Goal: Task Accomplishment & Management: Complete application form

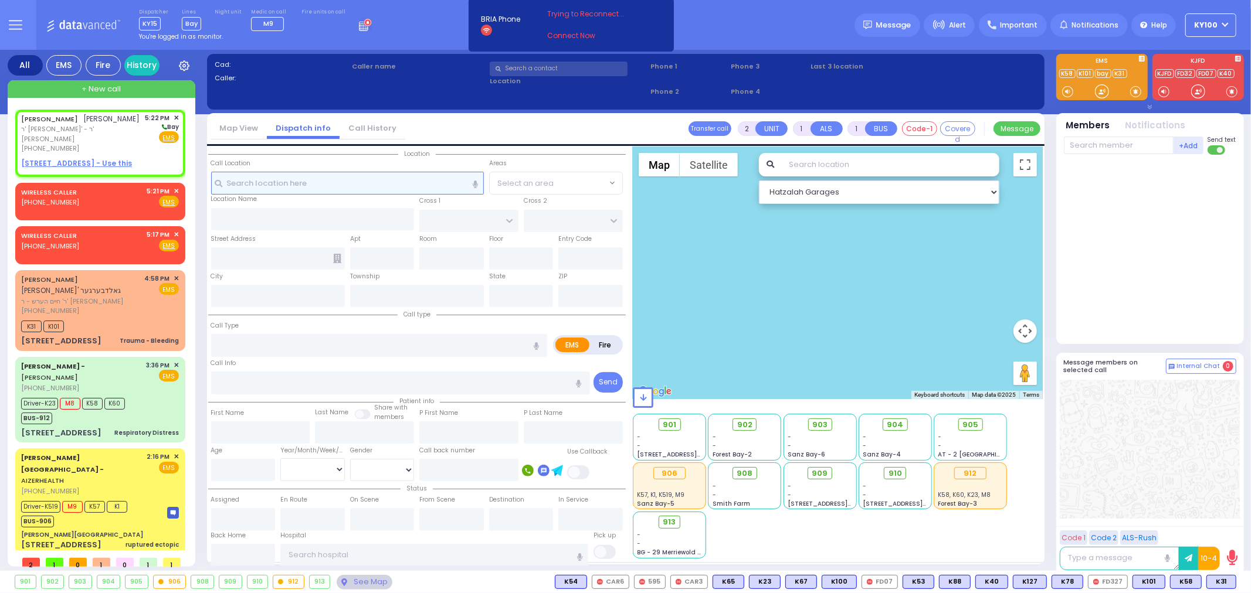
select select
radio input "true"
type input "[PERSON_NAME]"
type input "MERMELSTEIN"
select select
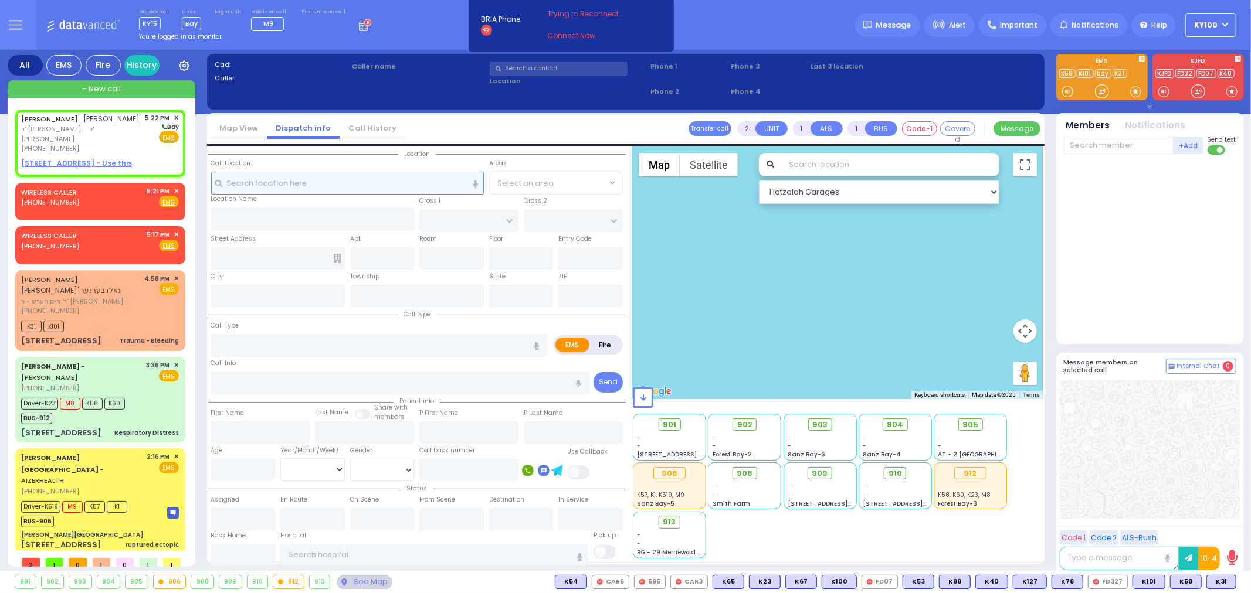
type input "17:22"
select select "Hatzalah Garages"
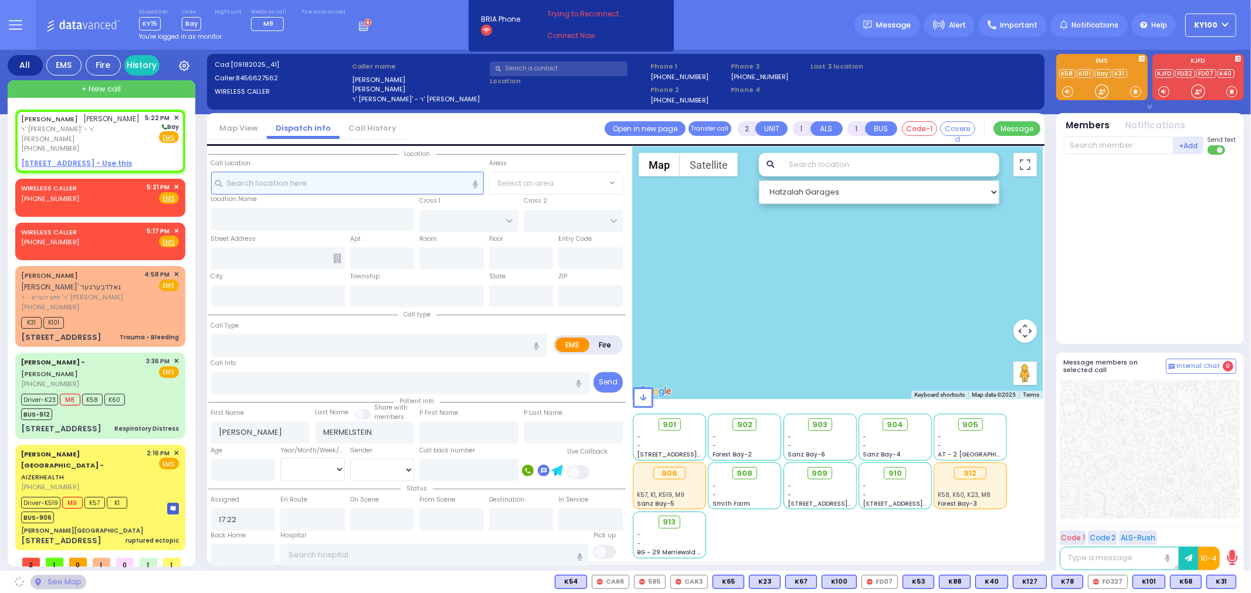
select select
radio input "true"
select select
select select "Hatzalah Garages"
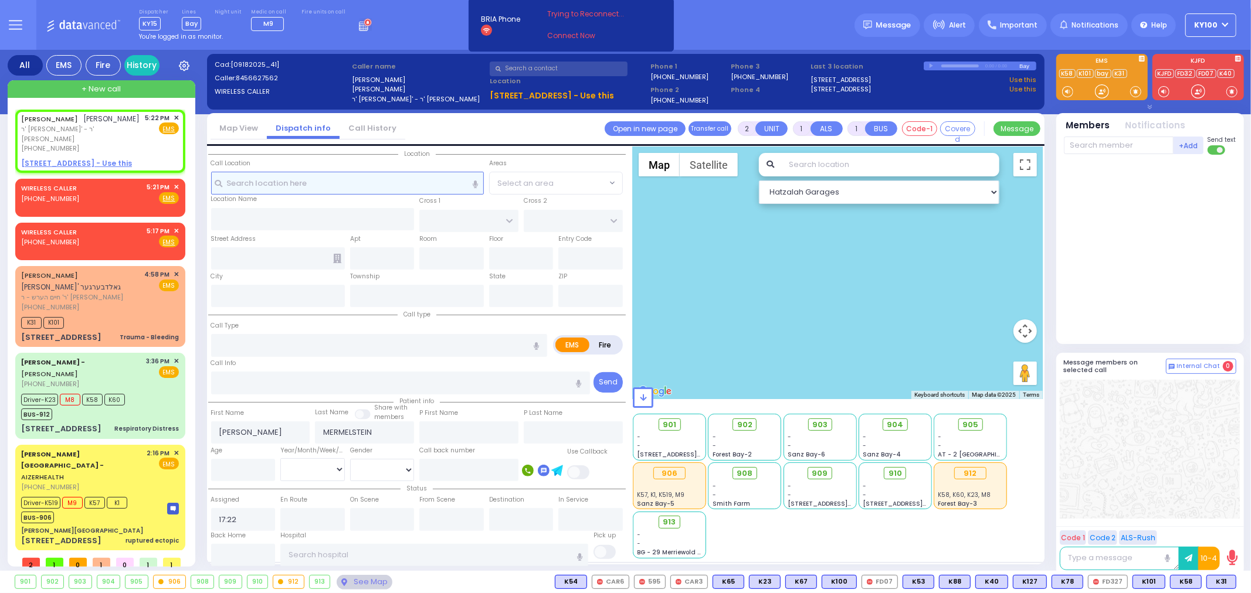
select select
radio input "true"
select select
select select "Hatzalah Garages"
select select
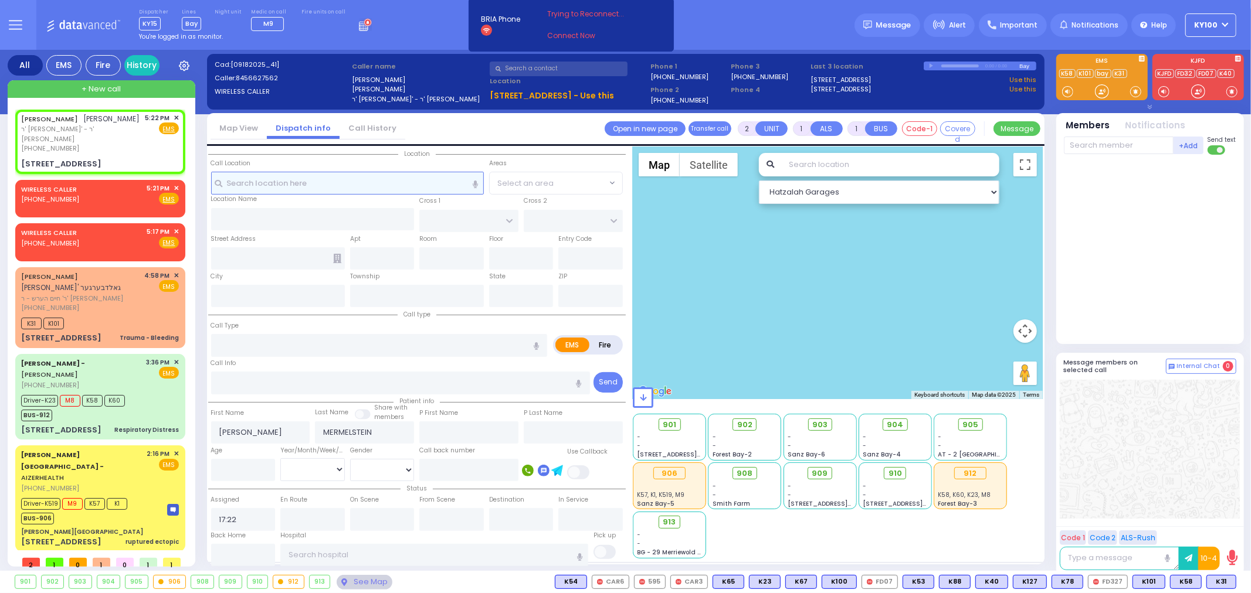
radio input "true"
select select
select select "Hatzalah Garages"
type input "KRAKOW BLVD"
type input "ANIPOLI DR"
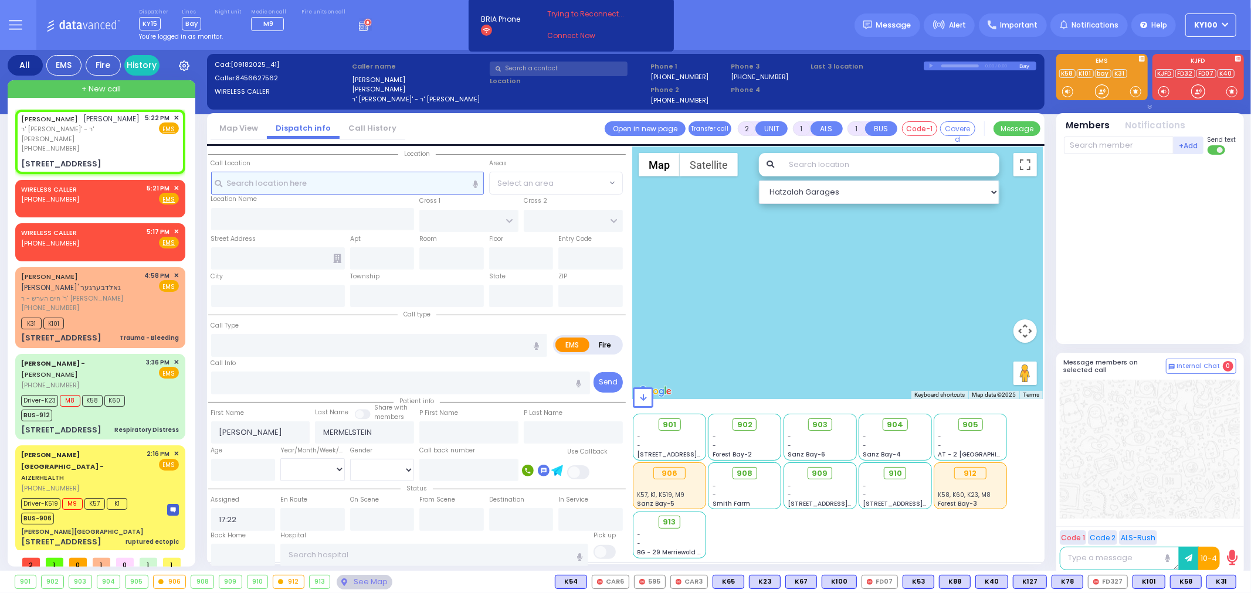
type input "[STREET_ADDRESS]"
type input "301"
type input "Monroe"
type input "[US_STATE]"
type input "10950"
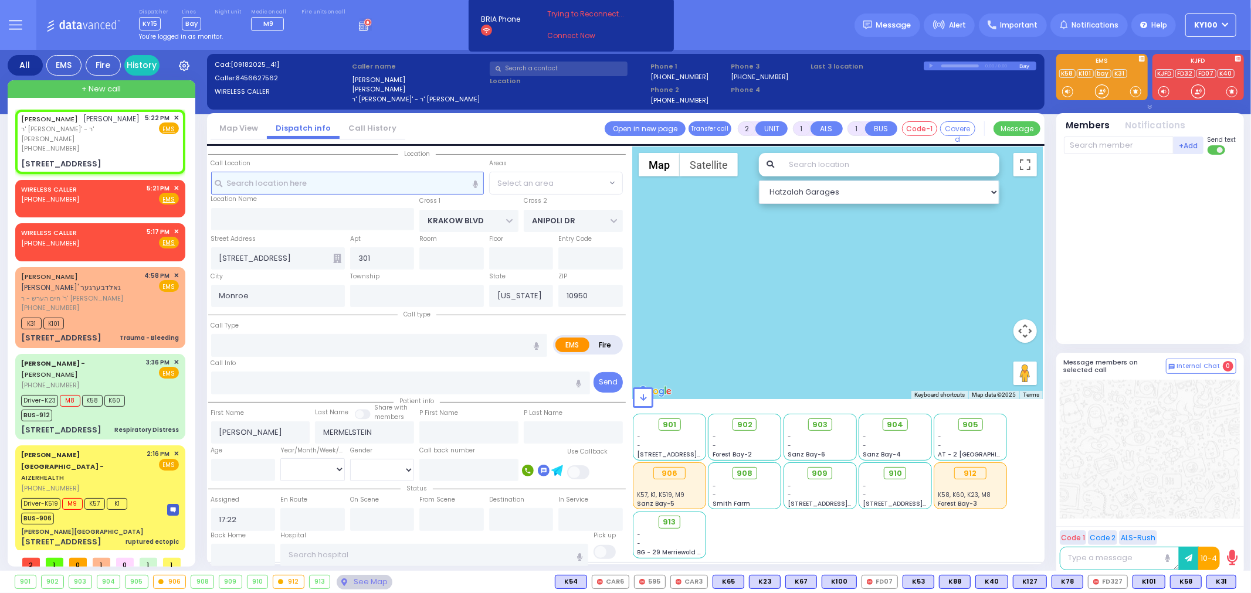
select select "ATZEI TAMURIM"
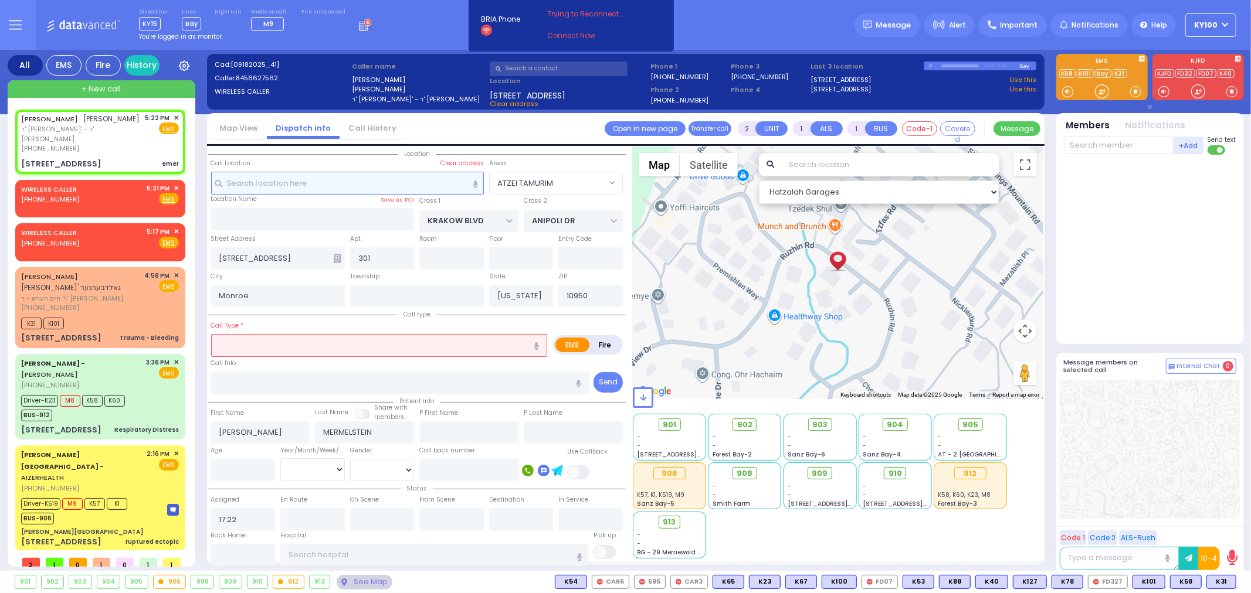
select select
type input "emer"
radio input "true"
select select
select select "Hatzalah Garages"
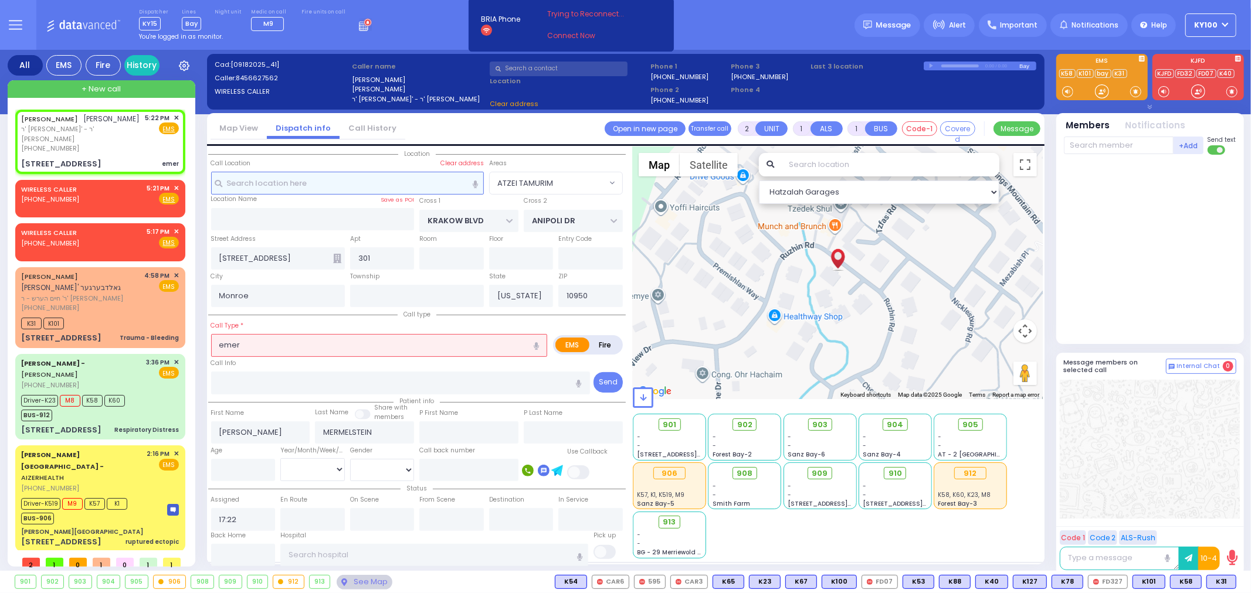
select select "ATZEI TAMURIM"
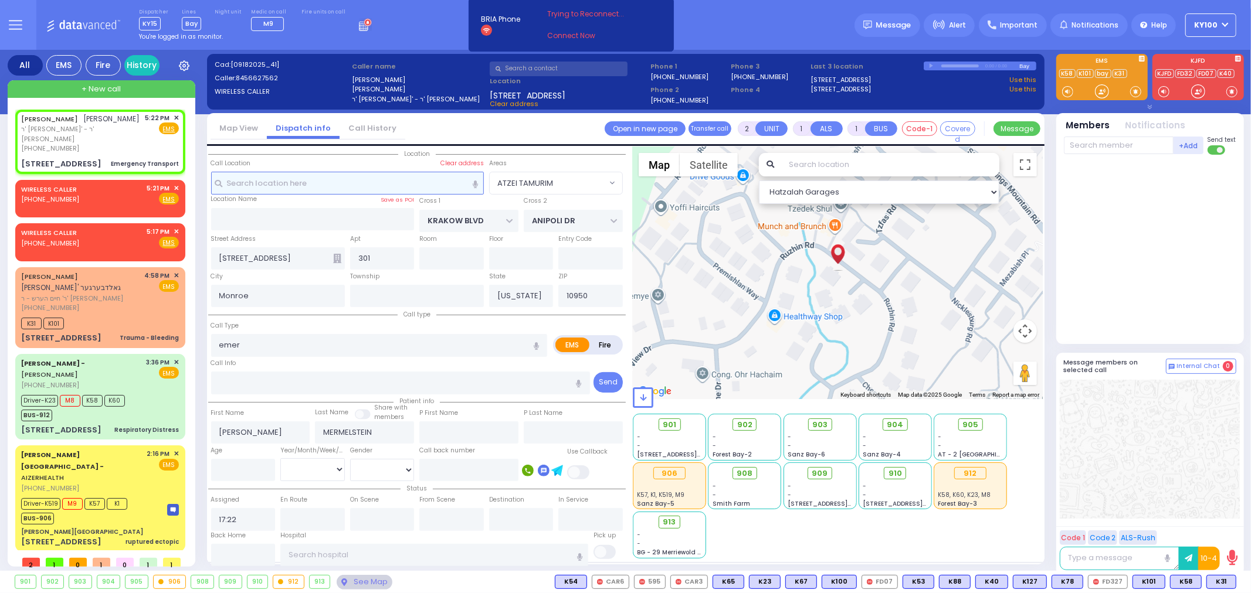
type input "1"
select select
type input "Emergency Transport"
radio input "true"
select select
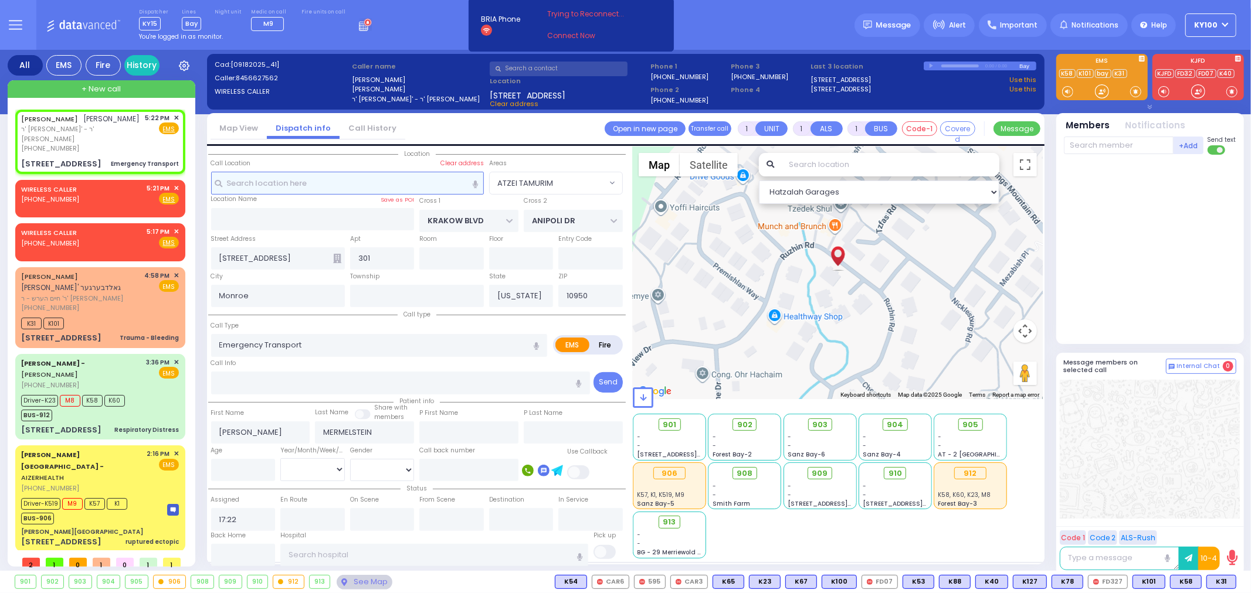
select select "Hatzalah Garages"
select select "ATZEI TAMURIM"
select select
radio input "true"
select select
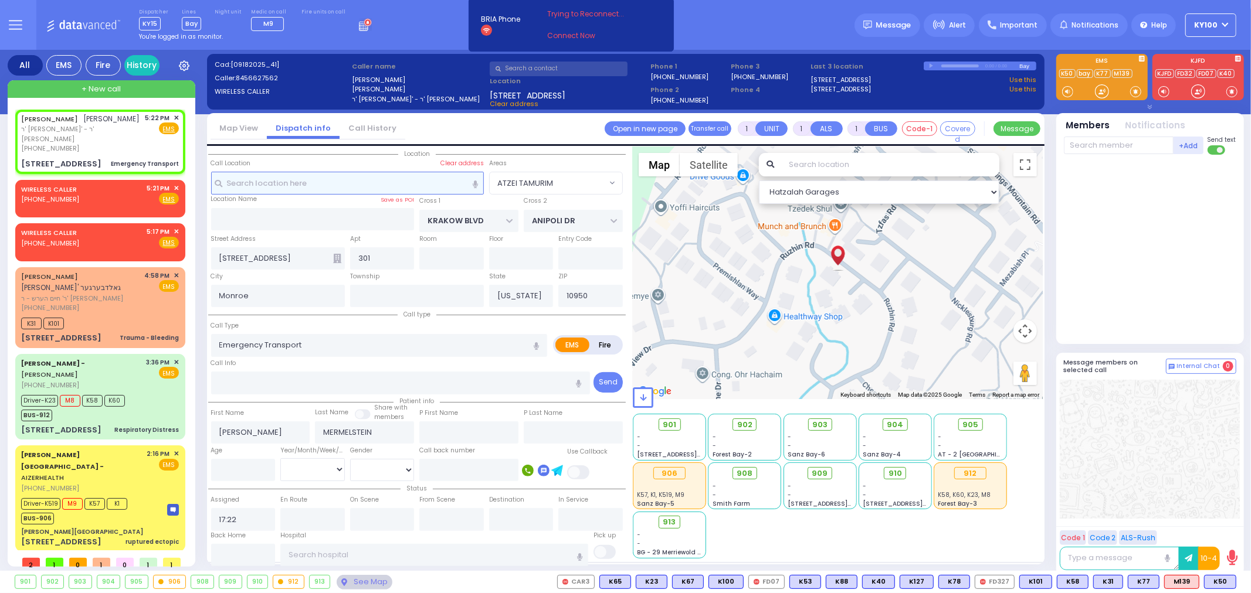
select select "Hatzalah Garages"
select select "ATZEI TAMURIM"
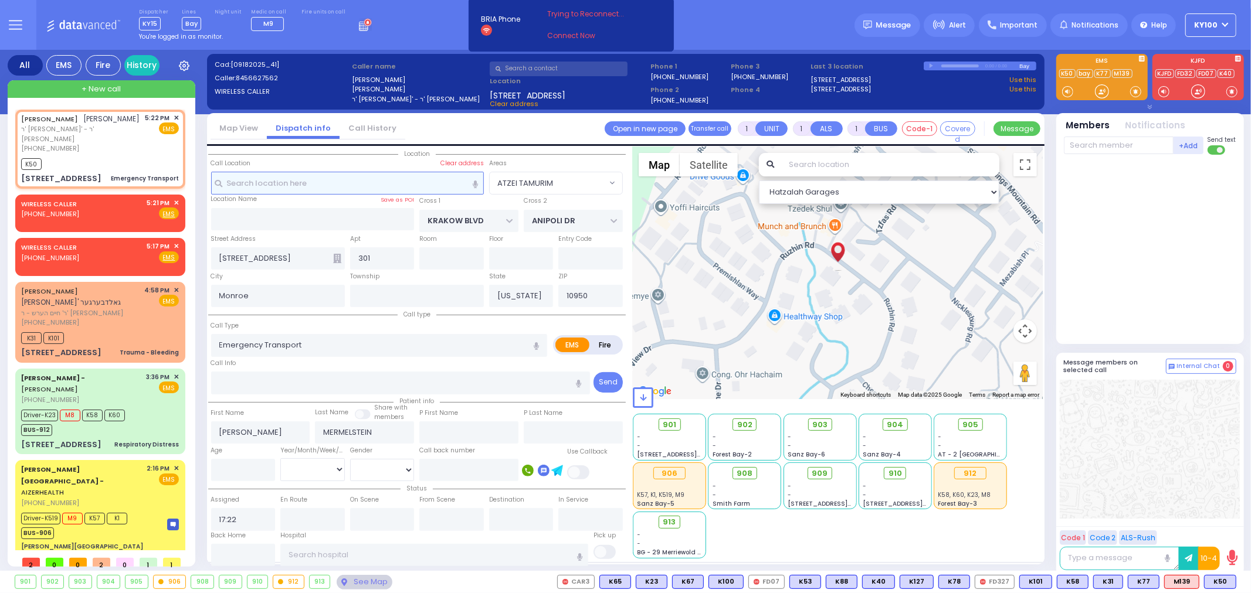
select select
radio input "true"
select select
type input "17:28"
select select "ATZEI TAMURIM"
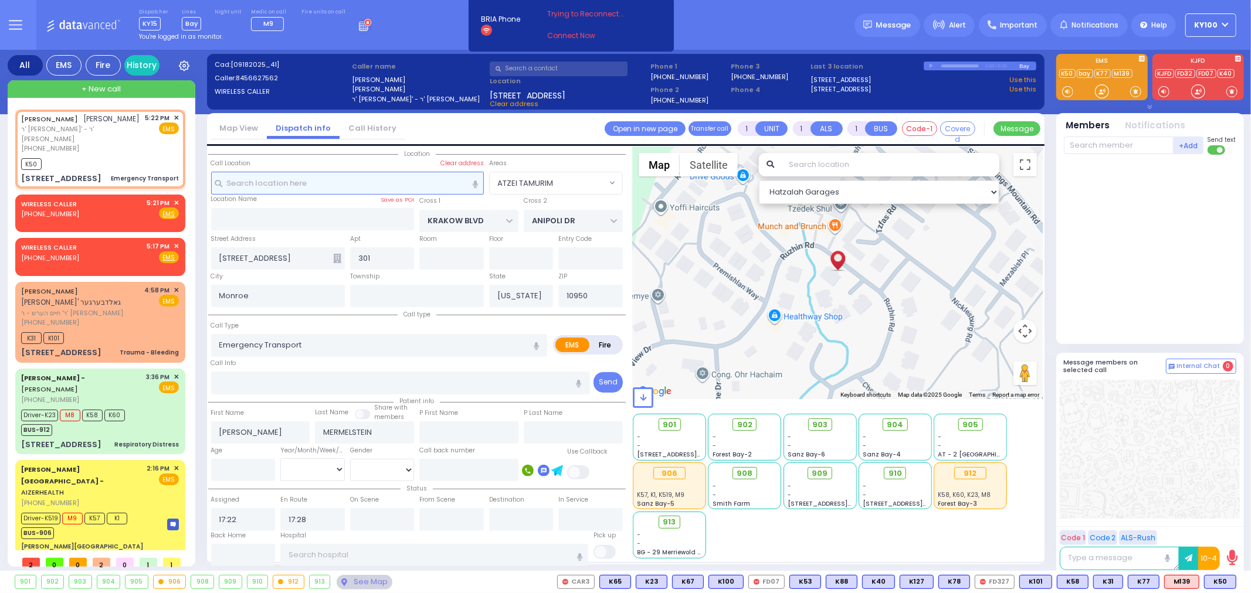
select select "Hatzalah Garages"
select select
radio input "true"
select select
select select "Hatzalah Garages"
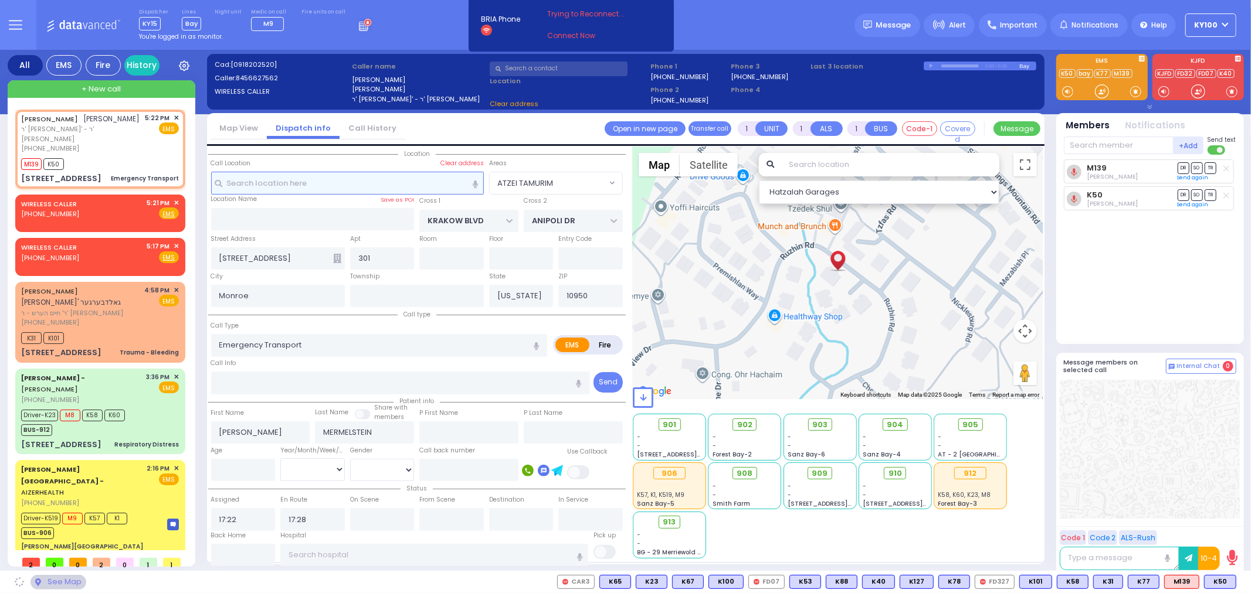
select select "ATZEI TAMURIM"
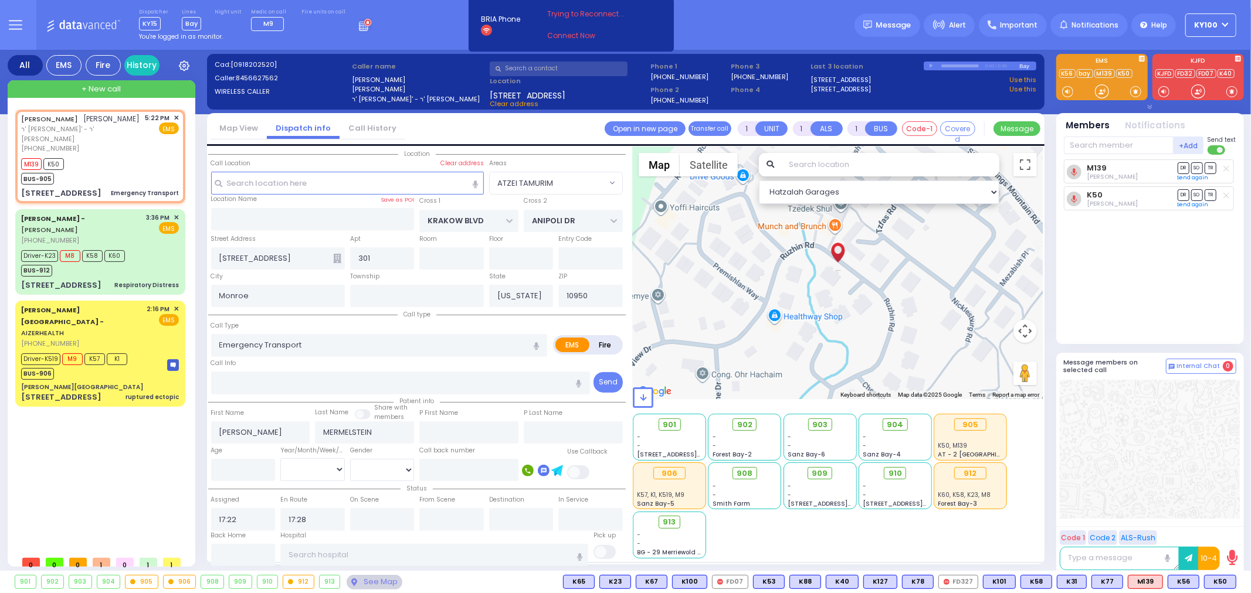
select select
radio input "true"
select select
select select "Hatzalah Garages"
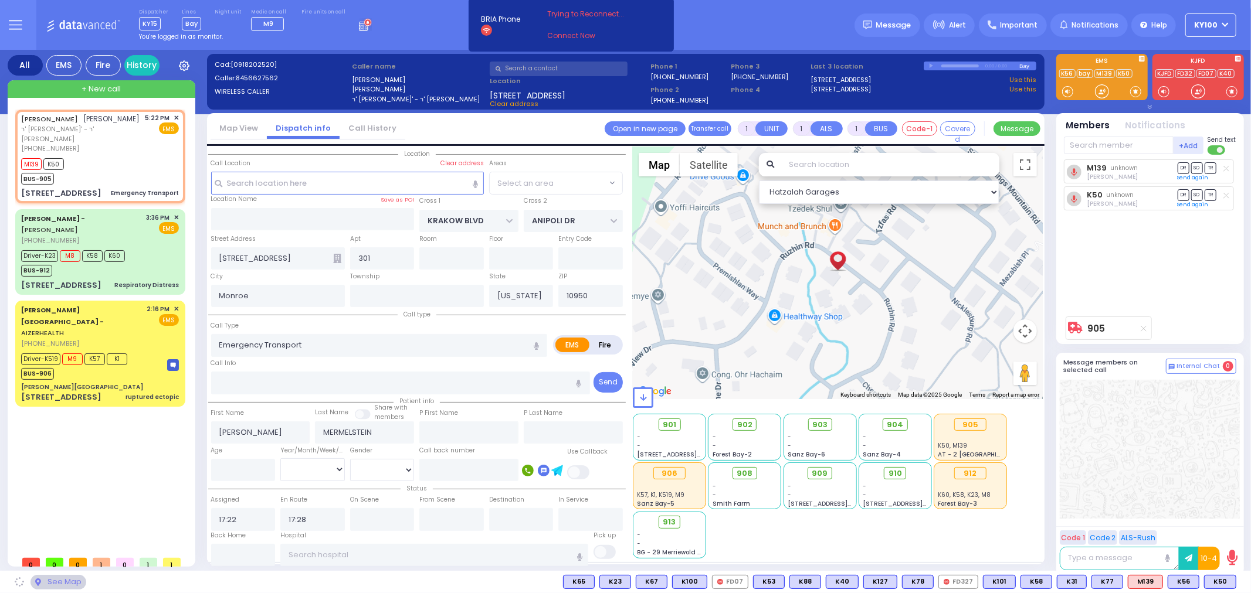
select select "ATZEI TAMURIM"
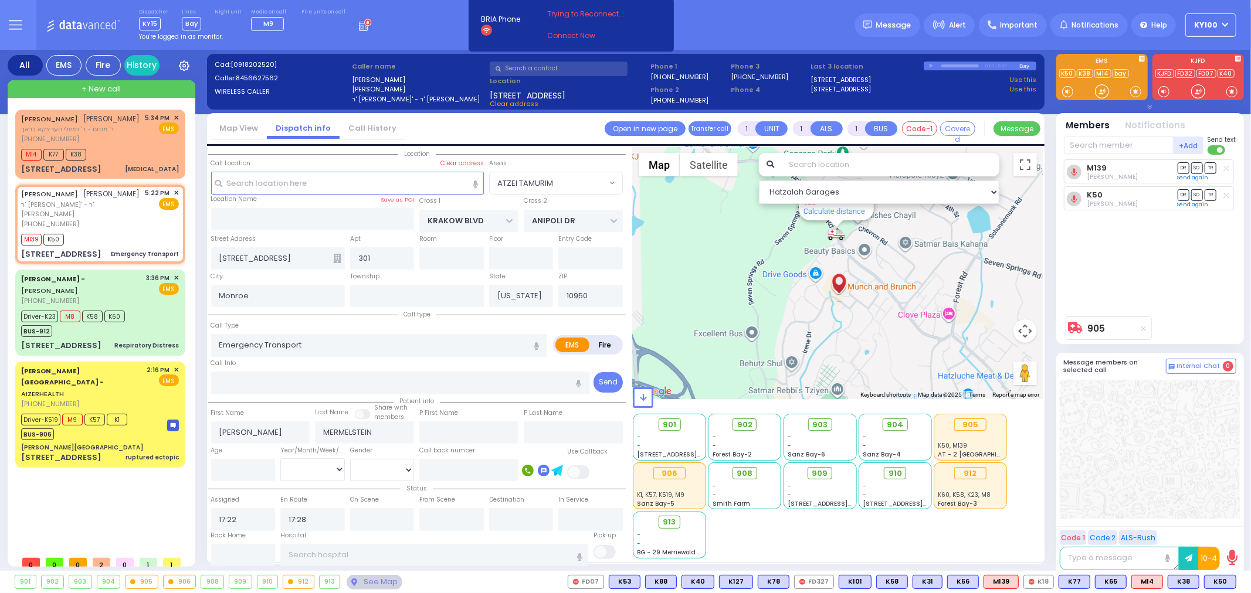
select select
radio input "true"
select select
select select "Hatzalah Garages"
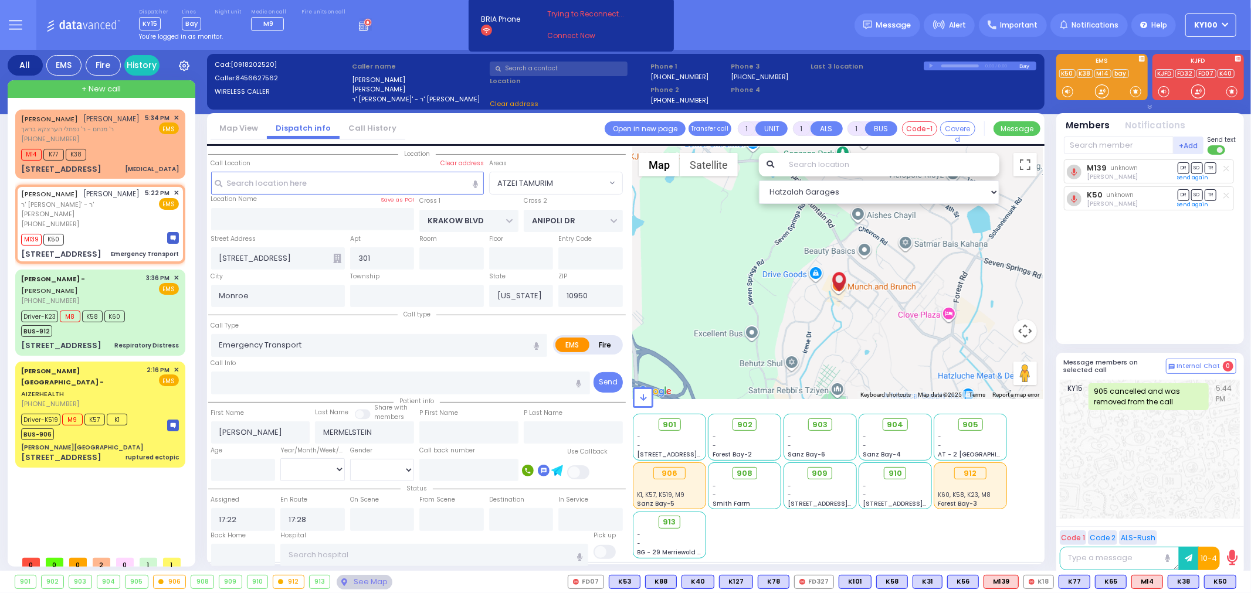
select select "ATZEI TAMURIM"
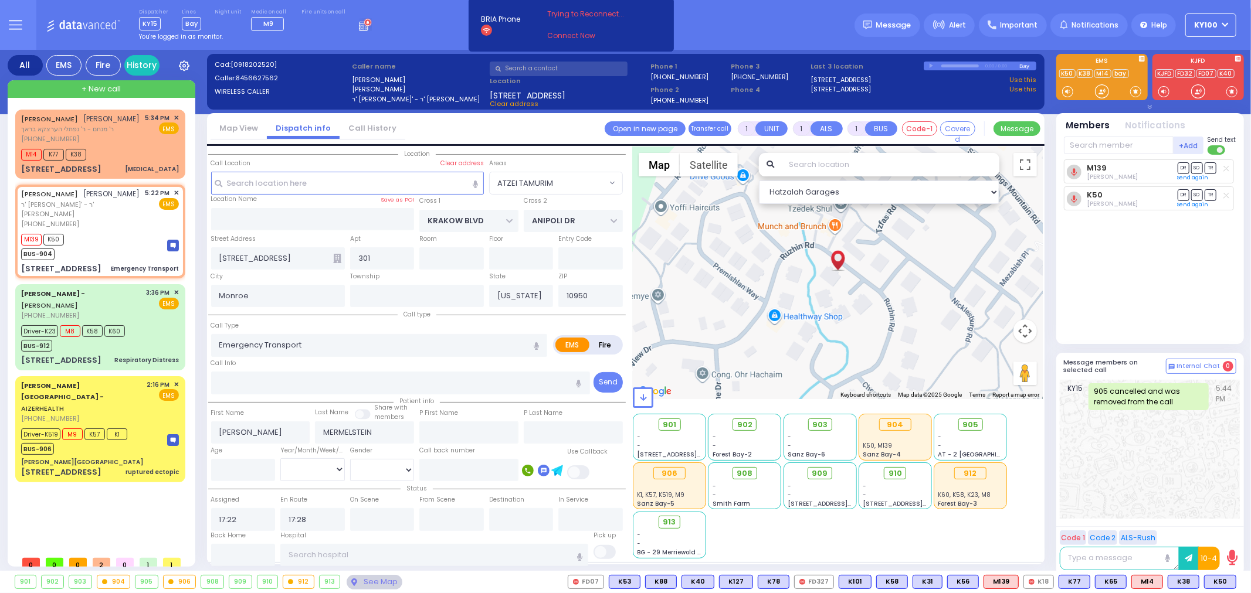
select select
radio input "true"
select select
select select "Hatzalah Garages"
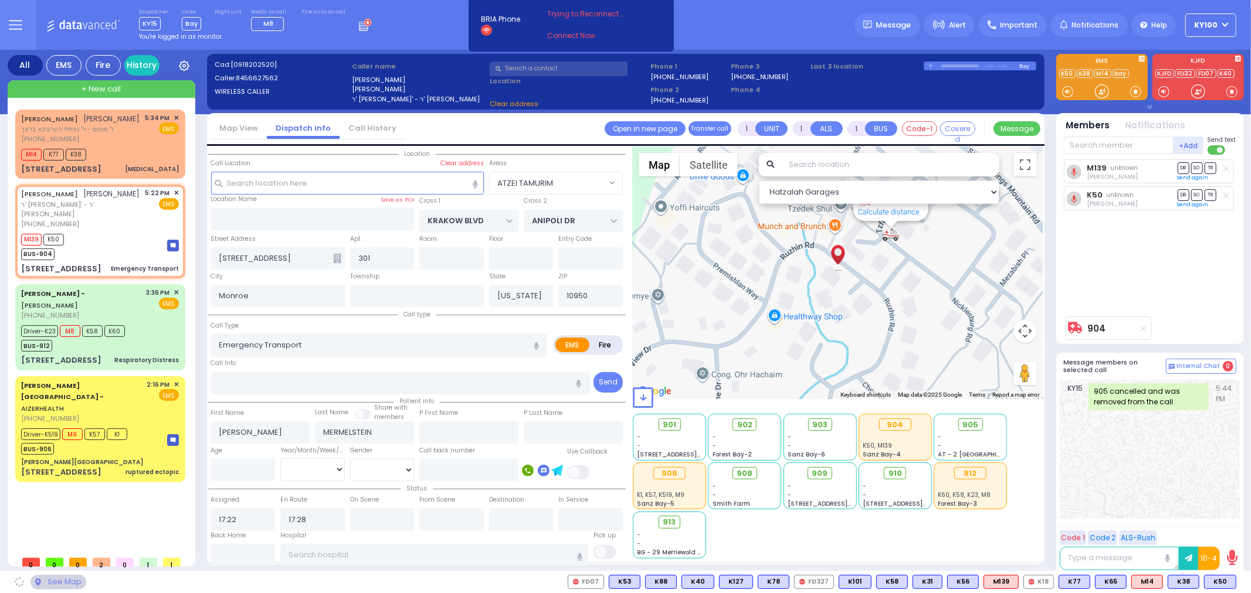
select select "ATZEI TAMURIM"
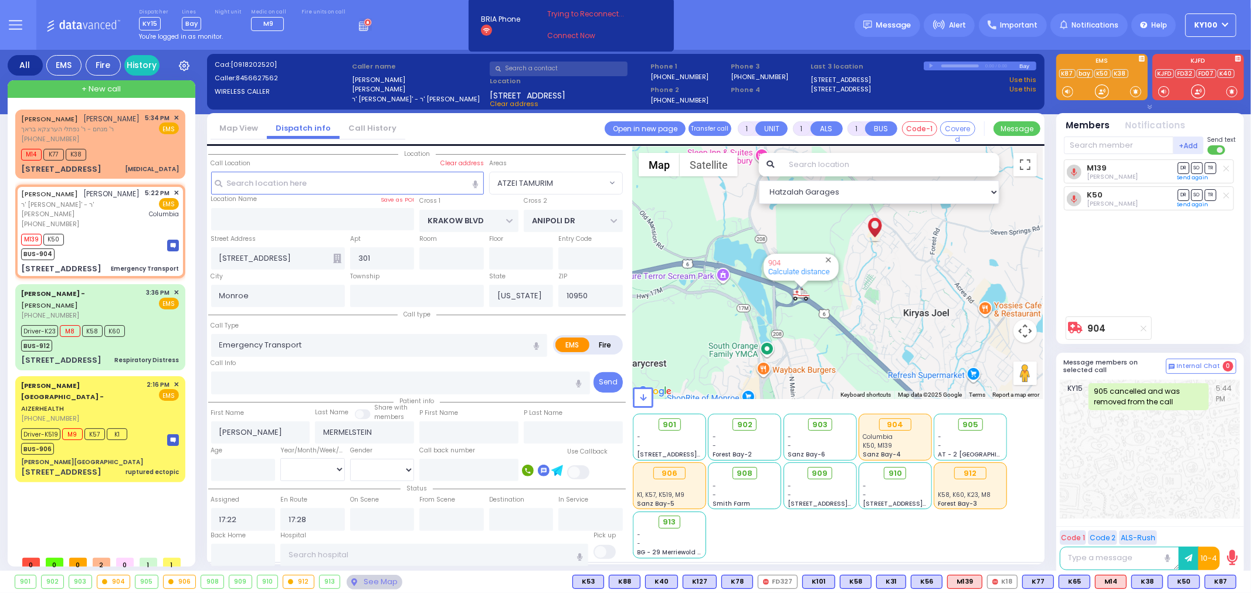
select select
radio input "true"
select select
type input "[US_STATE][GEOGRAPHIC_DATA]- [GEOGRAPHIC_DATA]"
select select "ATZEI TAMURIM"
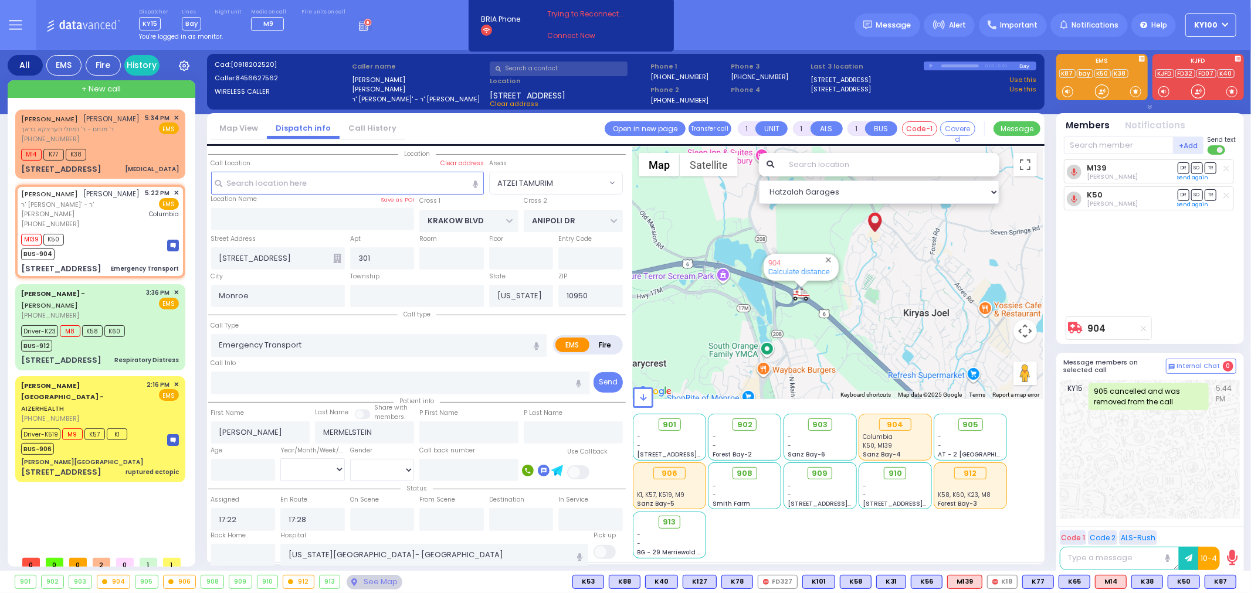
select select "Hatzalah Garages"
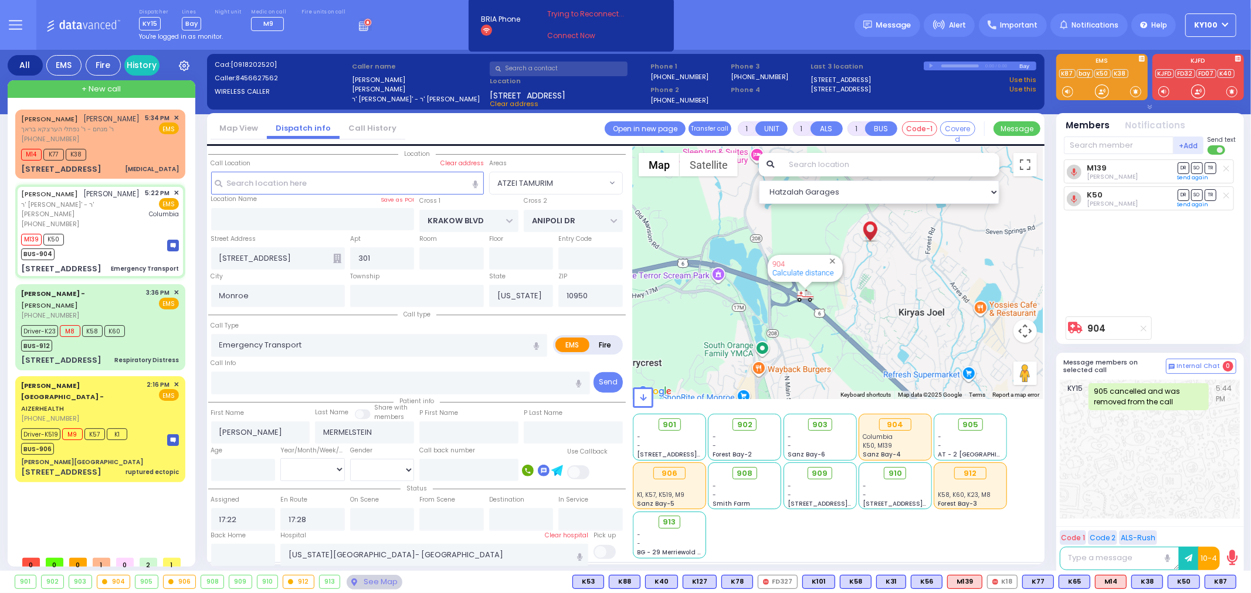
select select
radio input "true"
select select
type input "17:49"
select select "Hatzalah Garages"
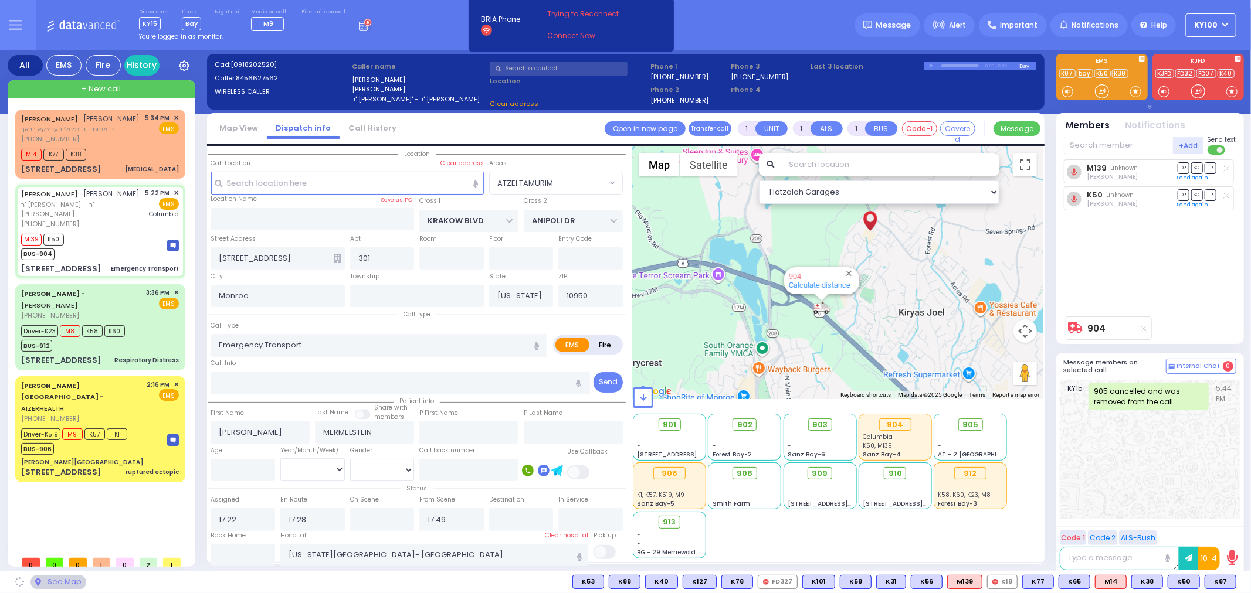
select select "ATZEI TAMURIM"
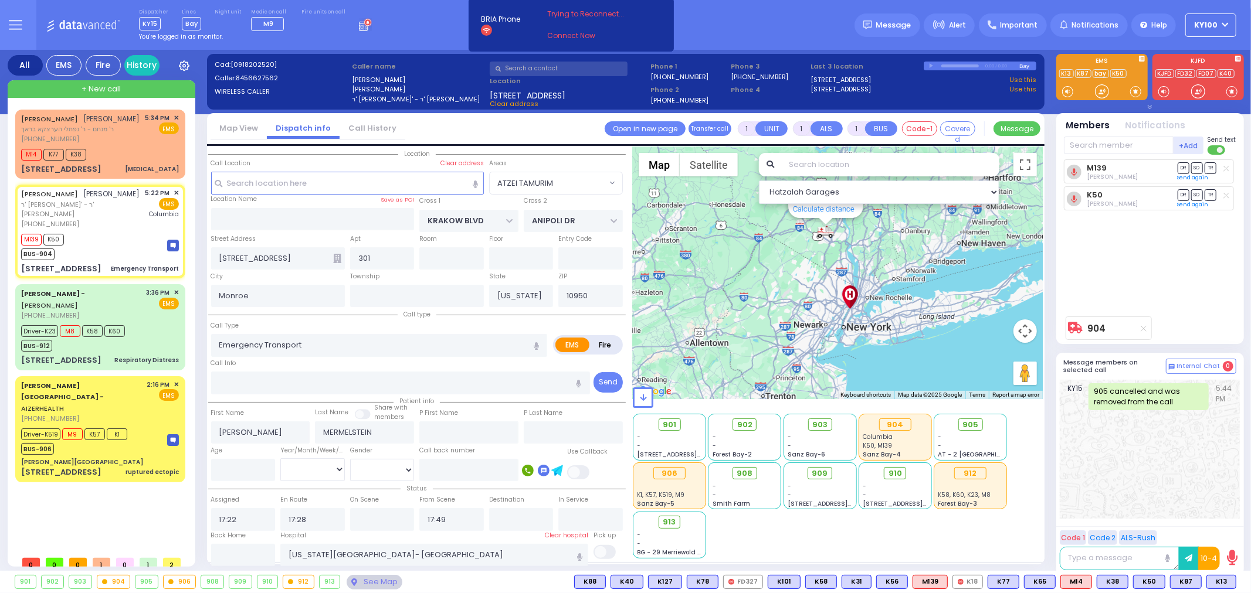
select select
radio input "true"
select select
select select "Hatzalah Garages"
select select "ATZEI TAMURIM"
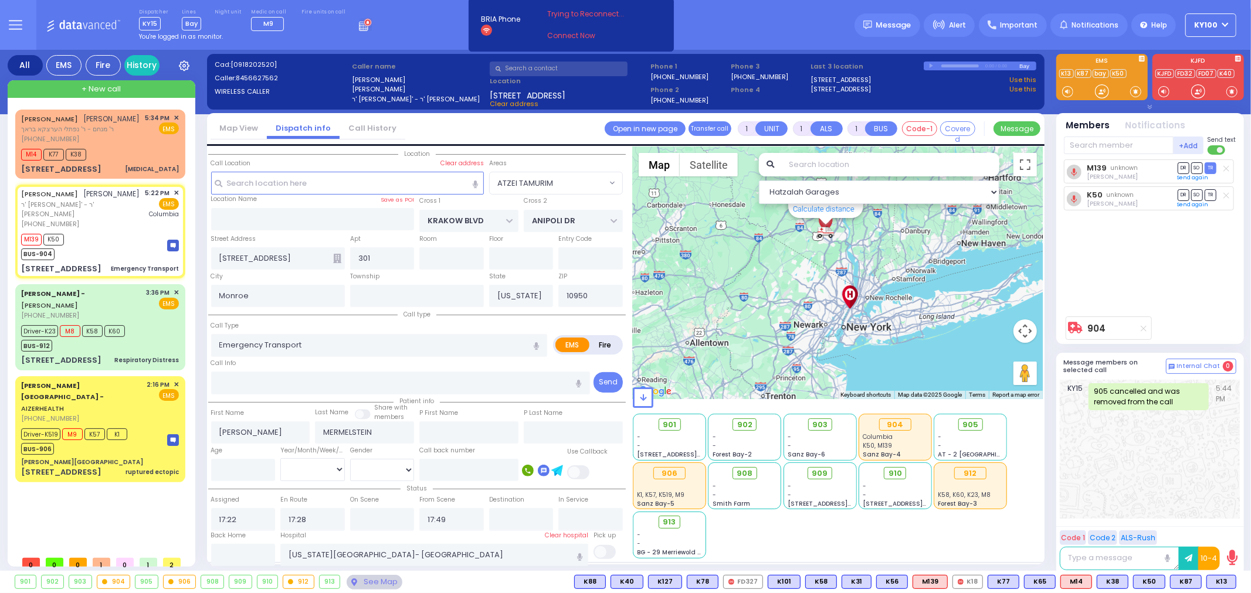
select select
radio input "true"
select select
select select "Hatzalah Garages"
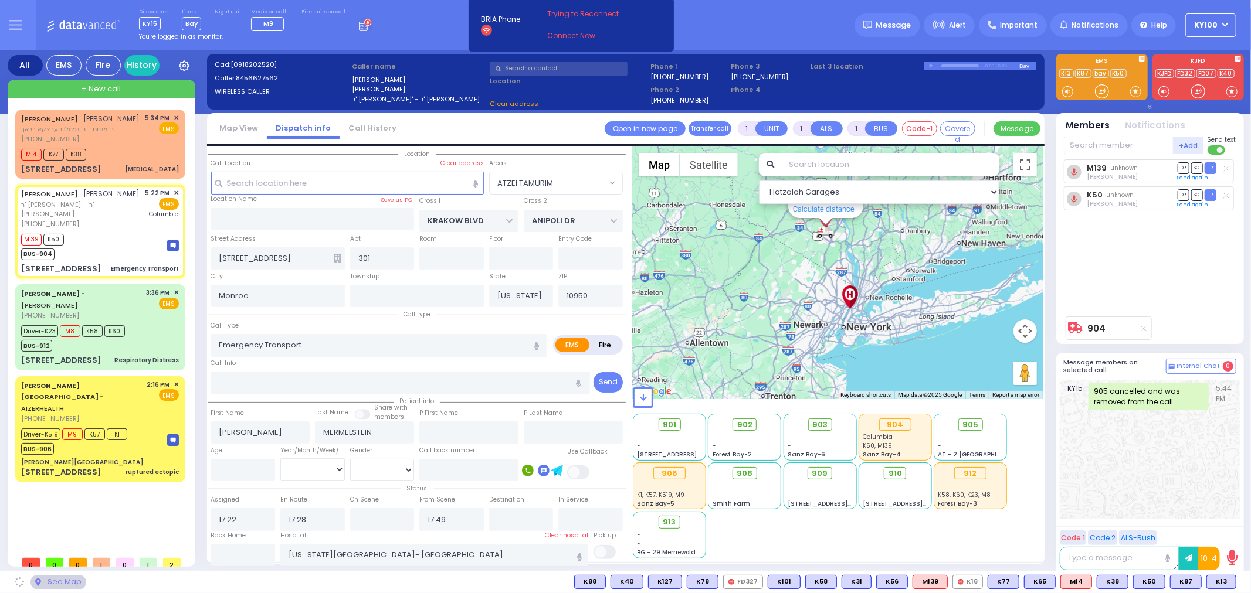
select select "ATZEI TAMURIM"
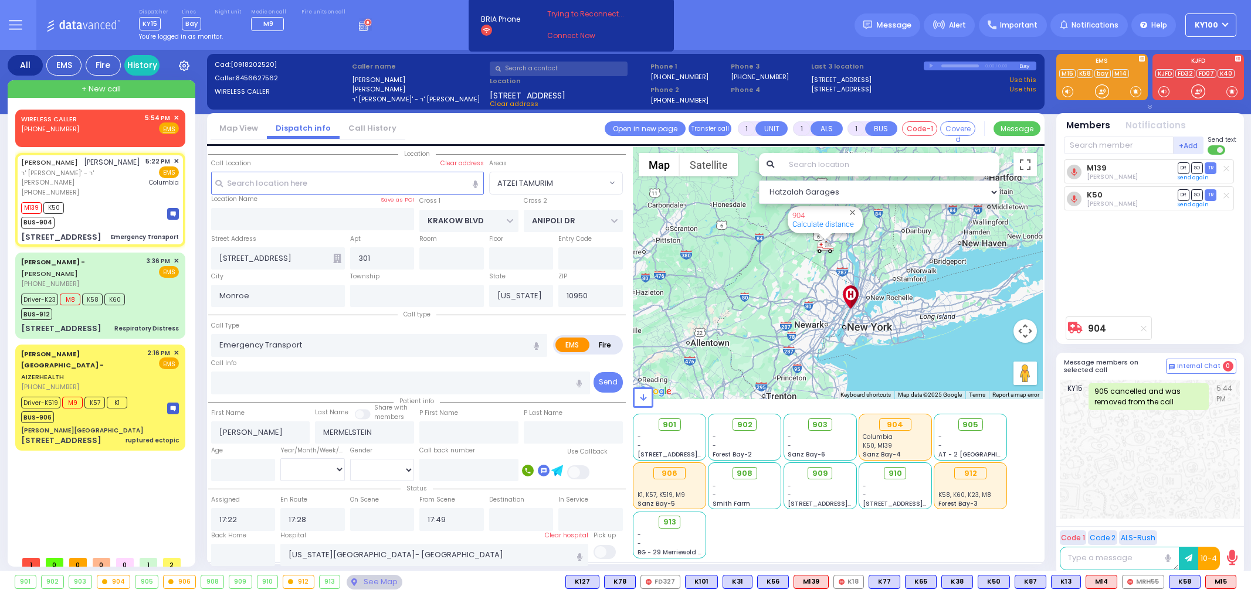
select select "ATZEI TAMURIM"
select select
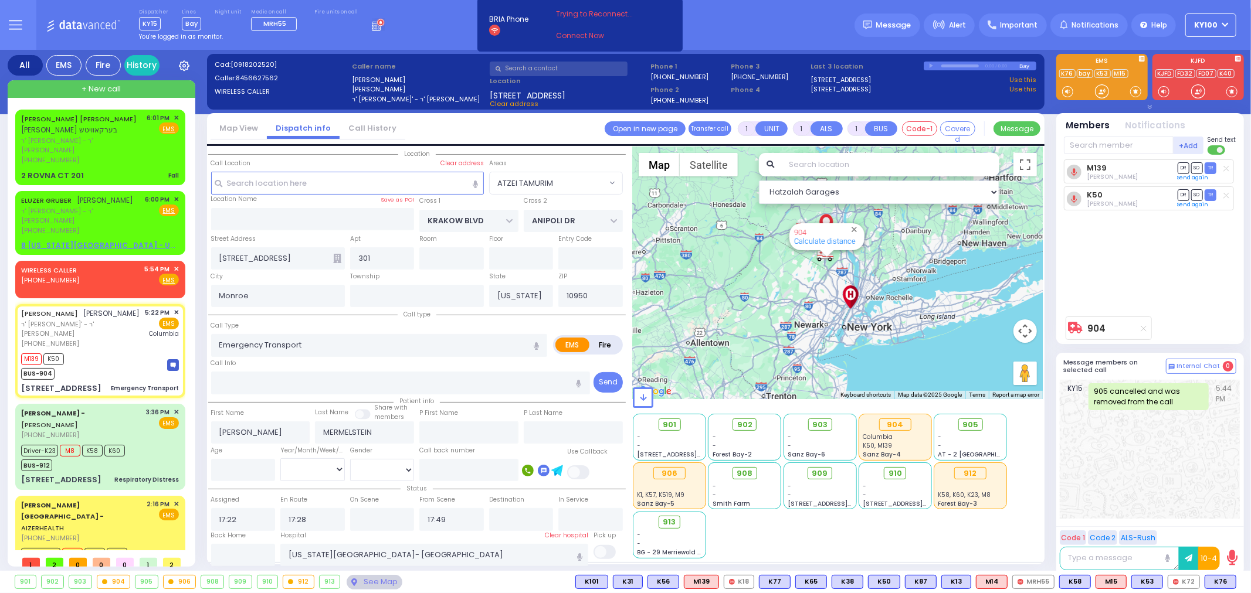
type input "6"
select select
radio input "true"
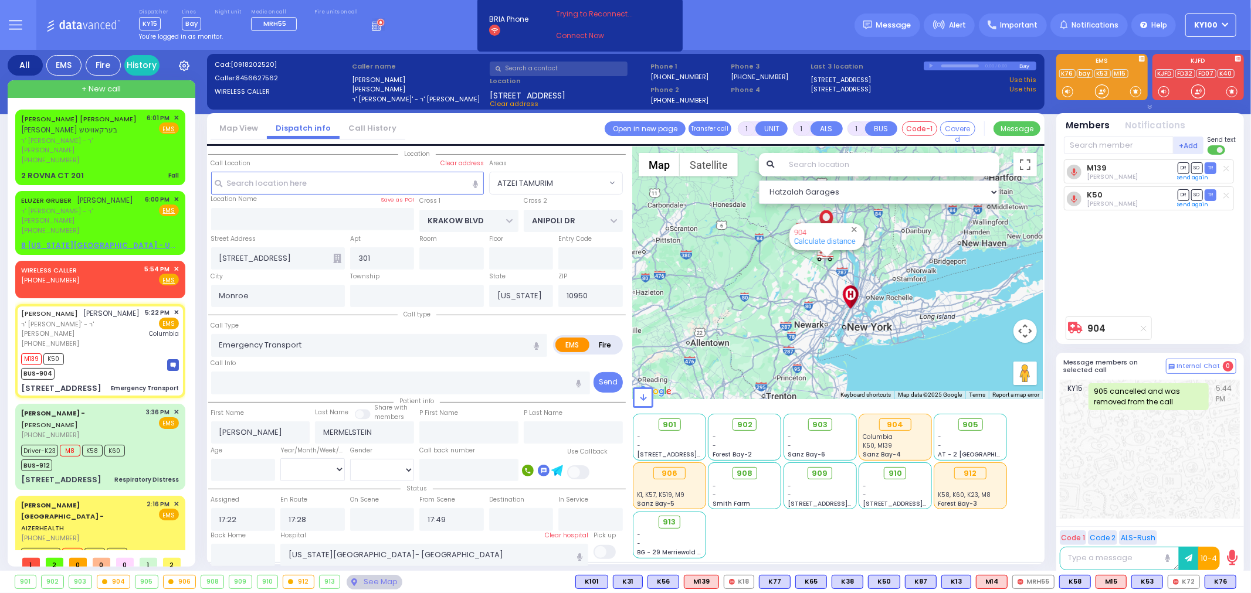
type input "Unknown"
select select "Year"
select select "ATZEI TAMURIM"
select select "Hatzalah Garages"
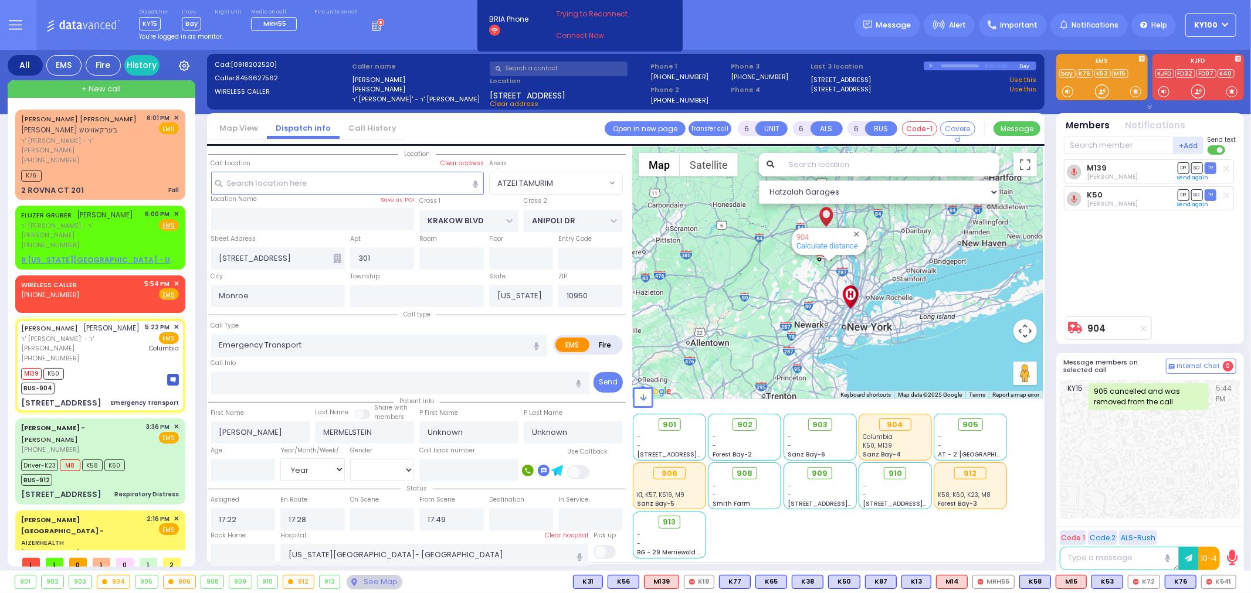
select select
radio input "true"
select select "Year"
select select "ATZEI TAMURIM"
select select "Hatzalah Garages"
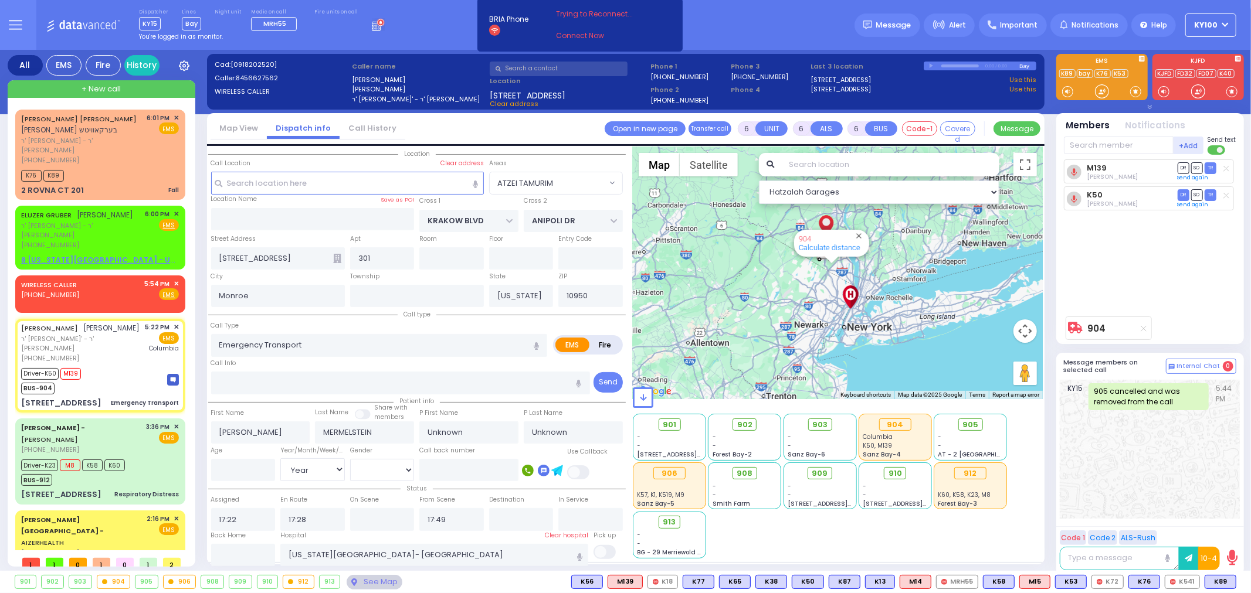
select select
radio input "true"
type input "Draizy"
type input "Mermelstien"
select select "Year"
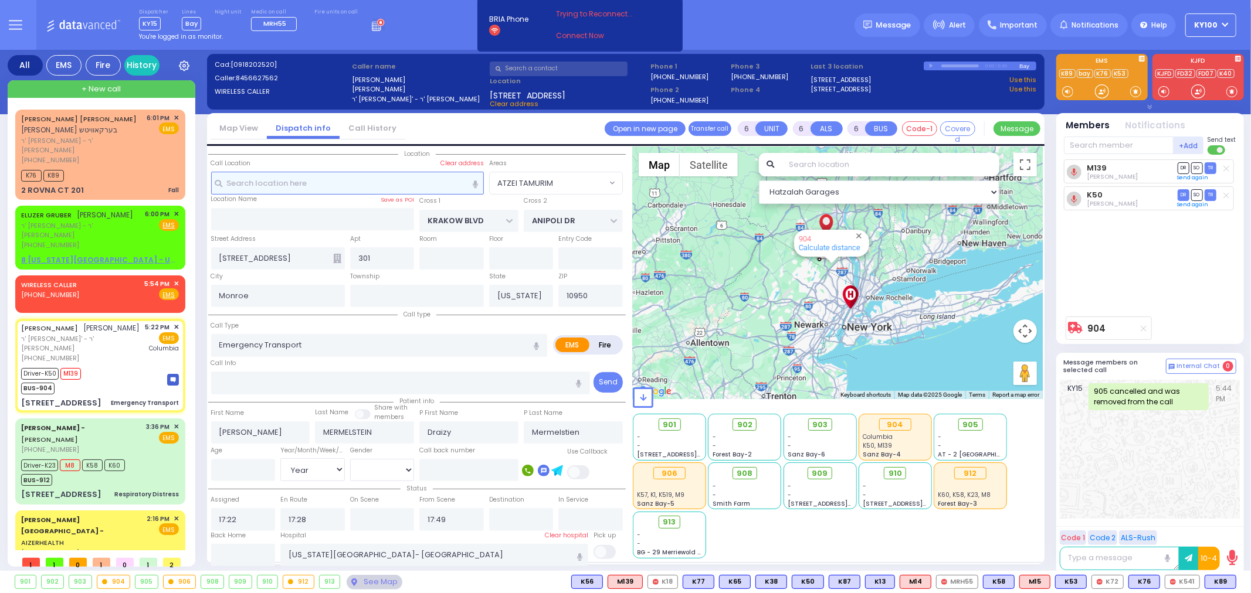
select select "ATZEI TAMURIM"
select select "Hatzalah Garages"
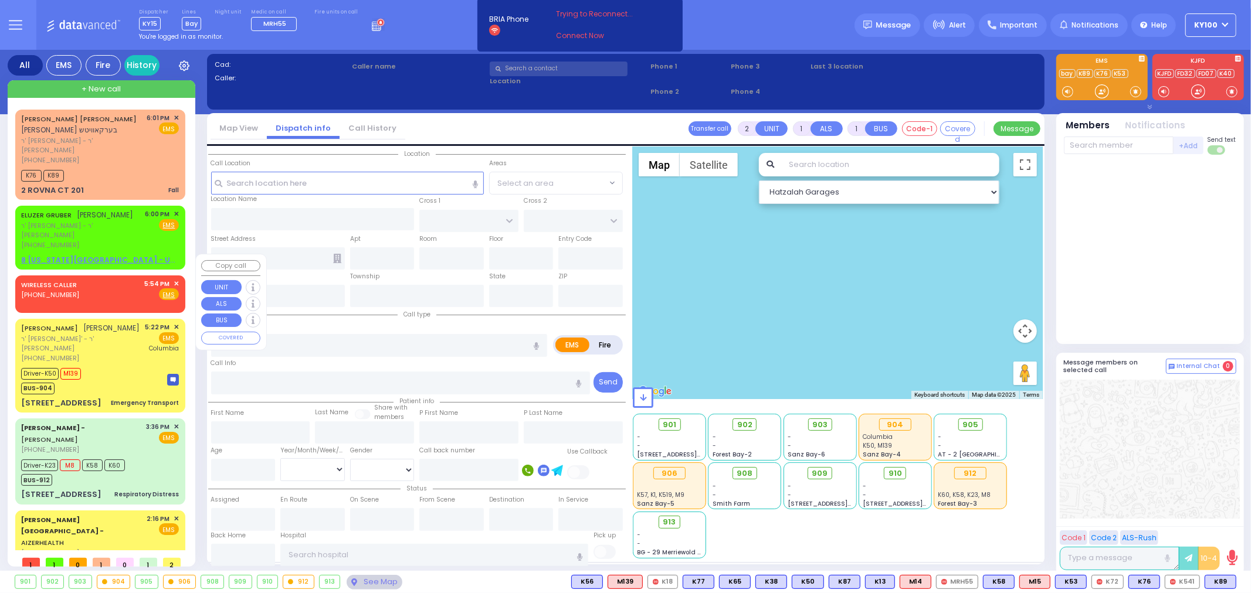
scroll to position [26, 0]
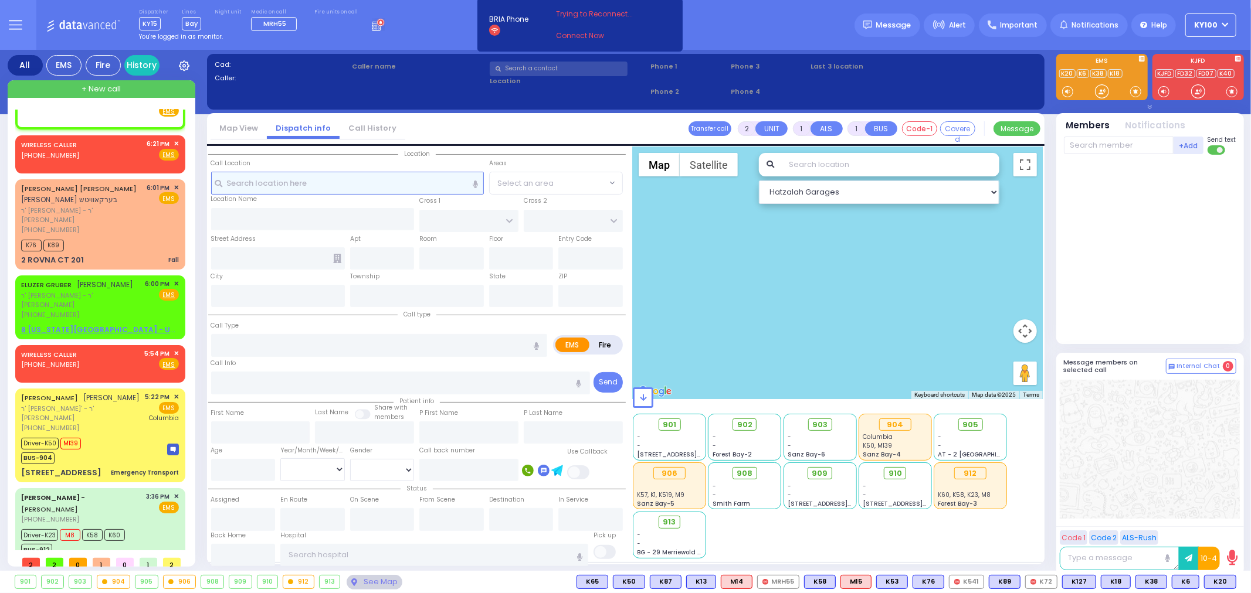
select select
radio input "true"
select select
type input "18:28"
select select "Hatzalah Garages"
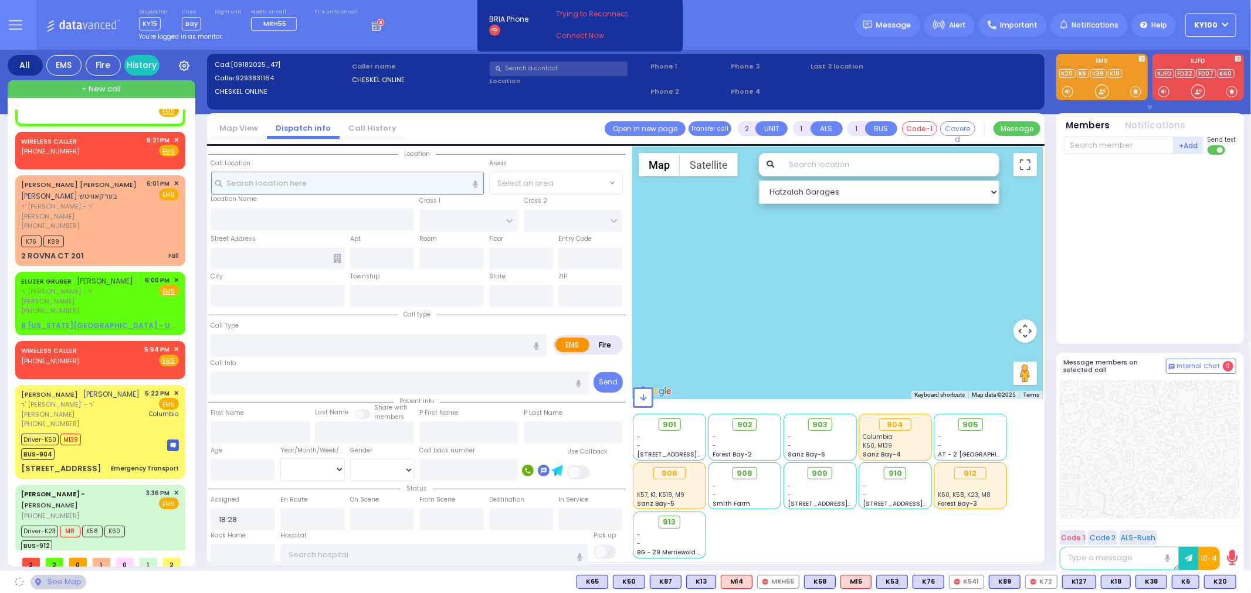
select select
radio input "true"
select select
select select "Hatzalah Garages"
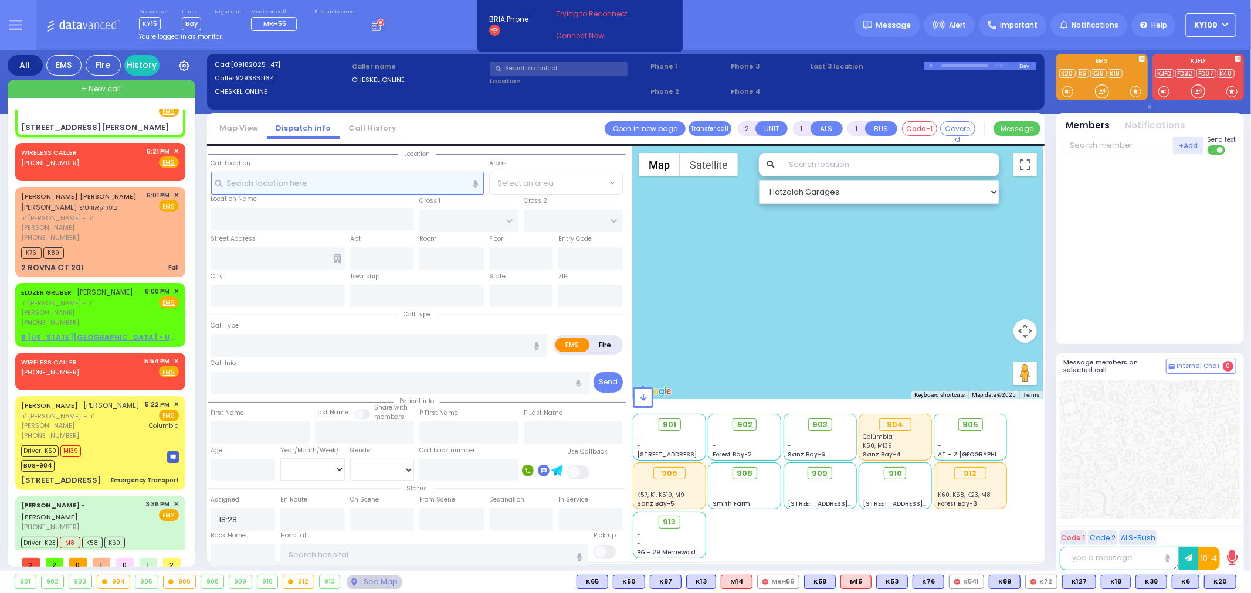
select select
radio input "true"
select select
select select "Hatzalah Garages"
type input "BAILIE LN"
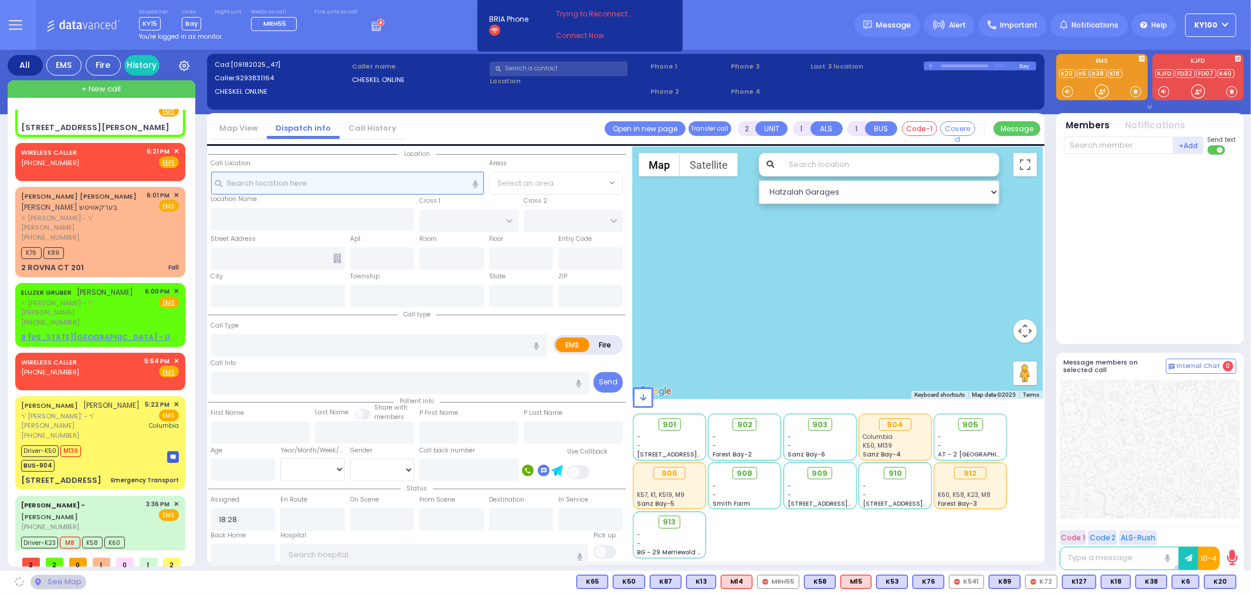
type input "15 Bailie Ln"
type input "Kiryas Joel"
type input "[US_STATE]"
type input "10950"
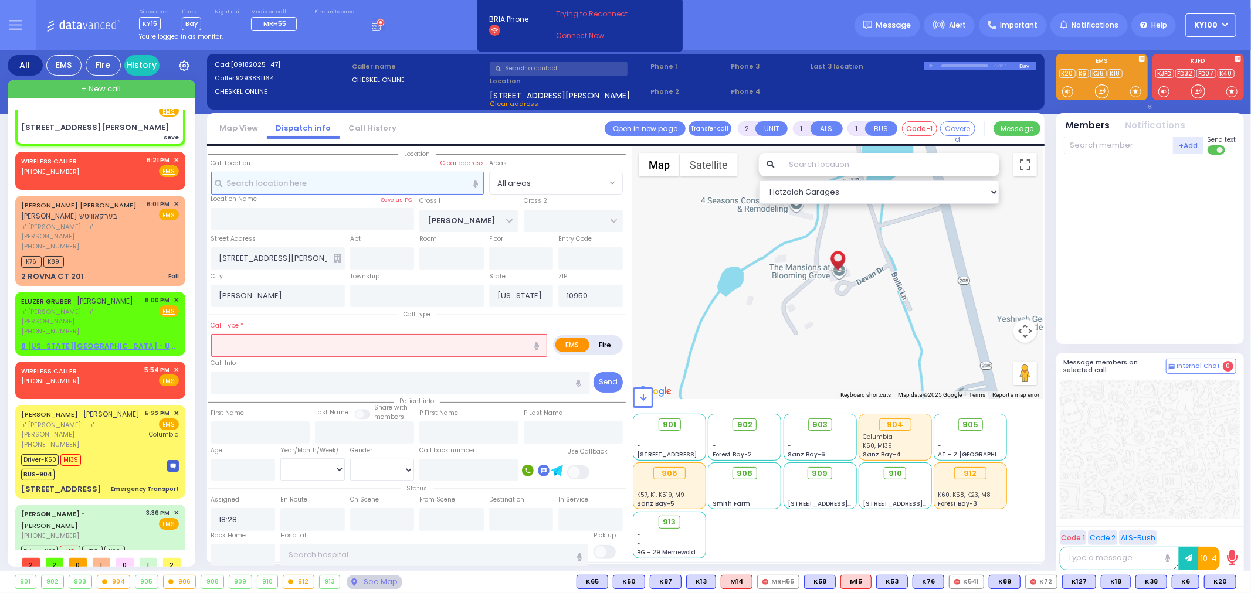
select select
type input "seve"
radio input "true"
select select
select select "Hatzalah Garages"
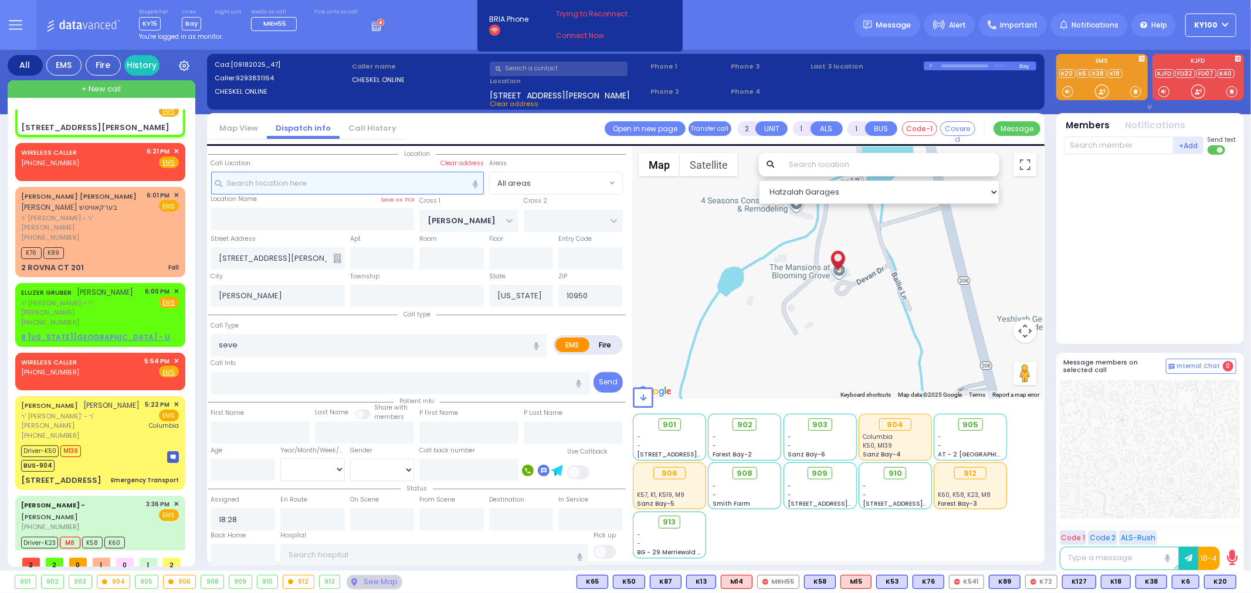
select select
radio input "true"
select select
select select "Hatzalah Garages"
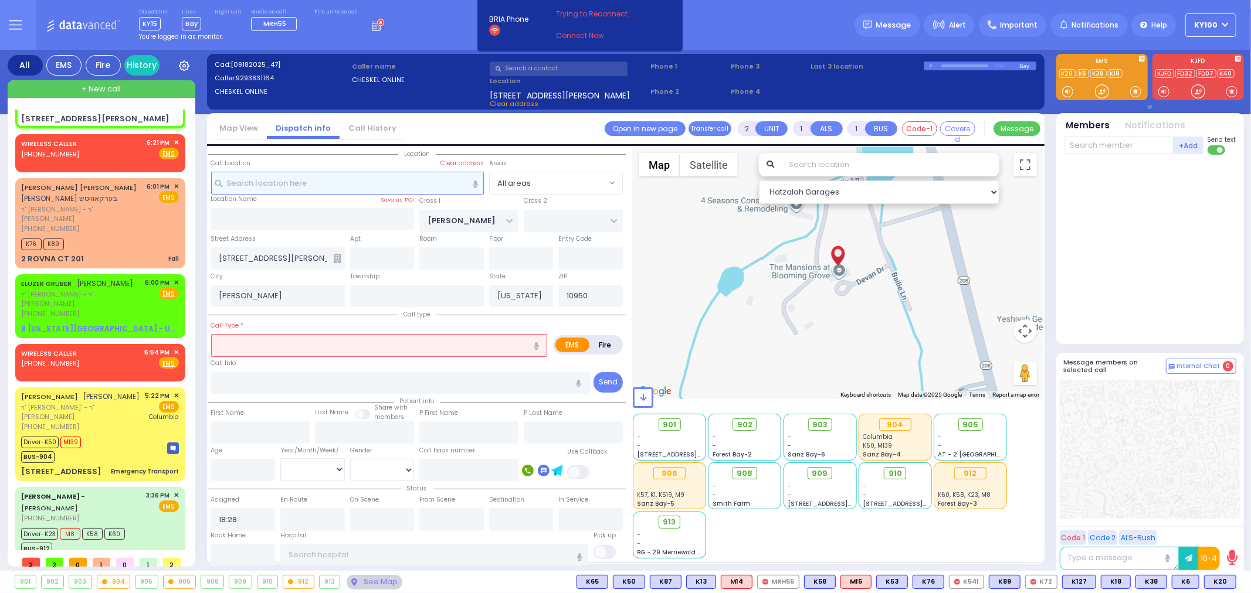
select select
type input "trau"
radio input "true"
select select
select select "Hatzalah Garages"
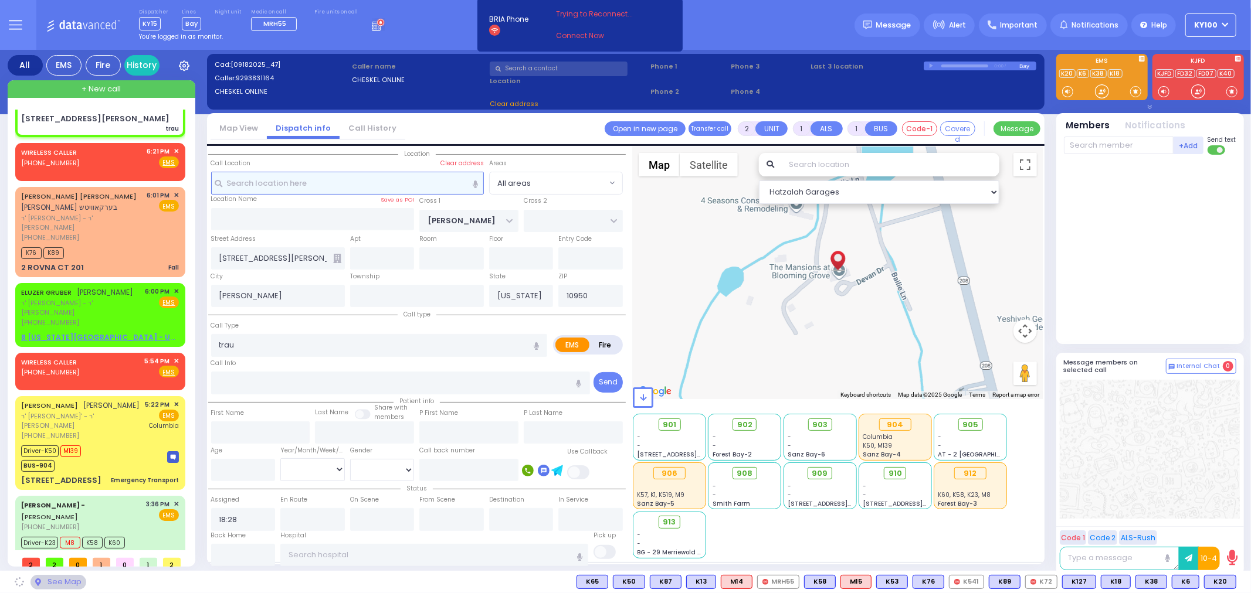
select select
radio input "true"
select select
select select "Hatzalah Garages"
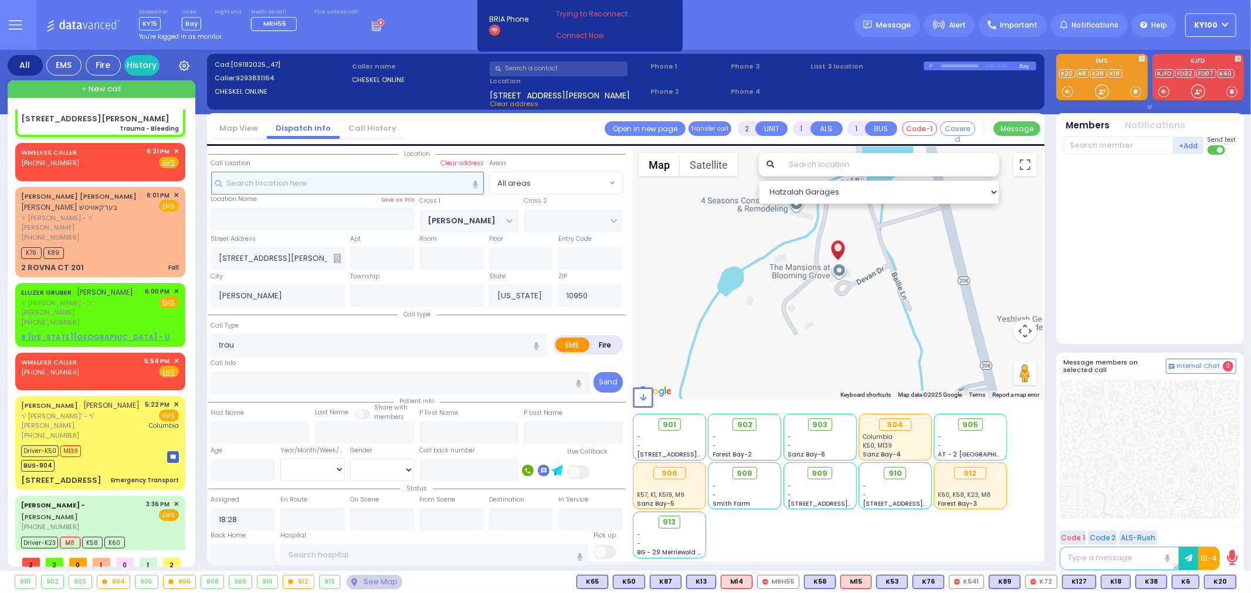
select select
type input "Trauma - Bleeding"
radio input "true"
select select
select select "Hatzalah Garages"
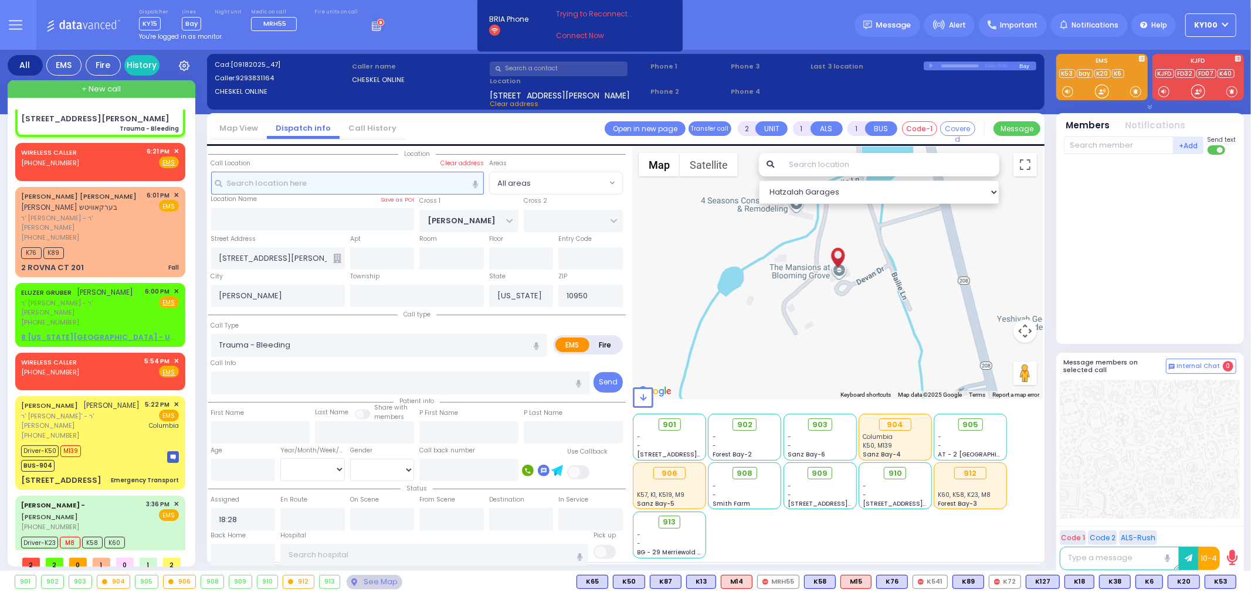
select select
radio input "true"
select select
type input "18:29"
select select "Hatzalah Garages"
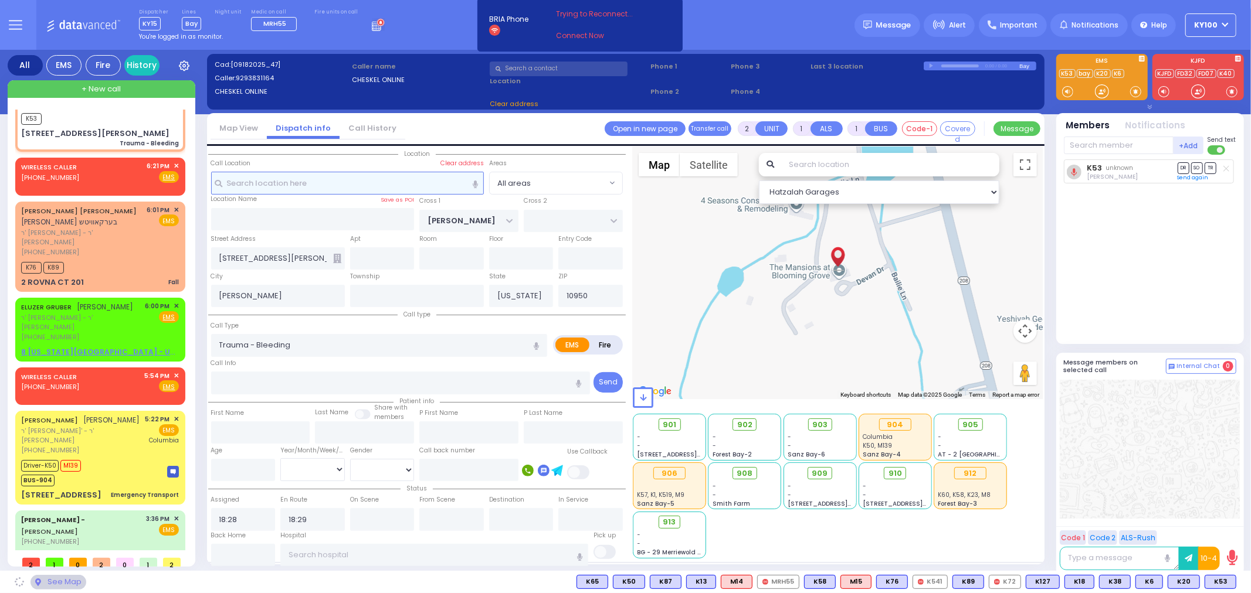
select select
radio input "true"
select select
select select "Hatzalah Garages"
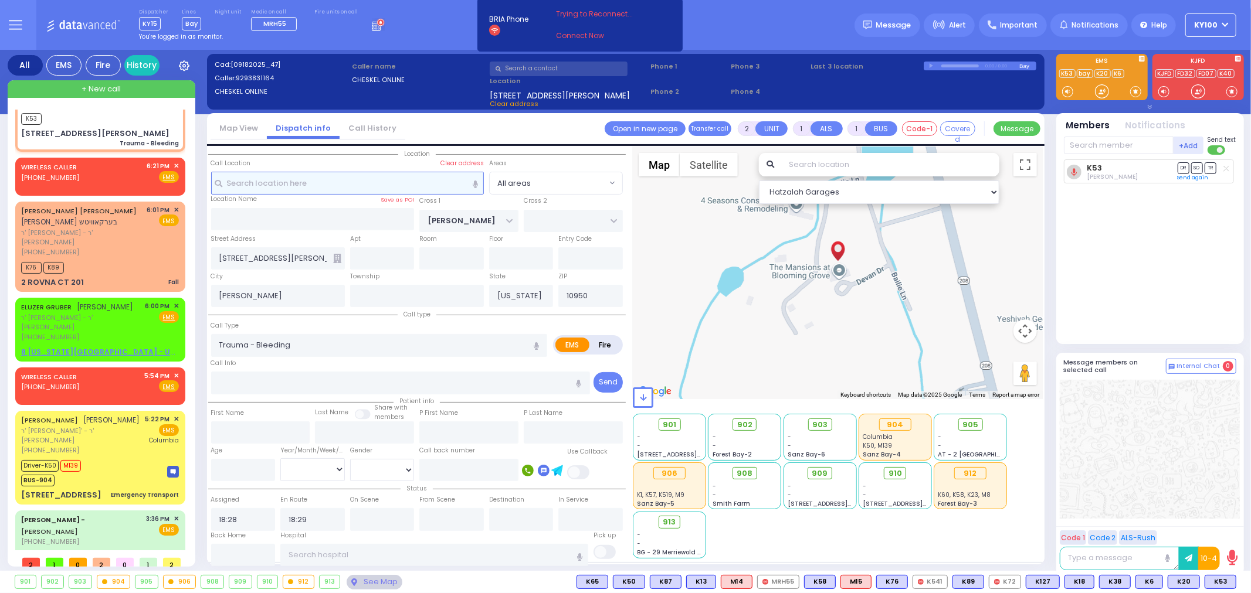
select select
radio input "true"
select select
select select "Hatzalah Garages"
select select
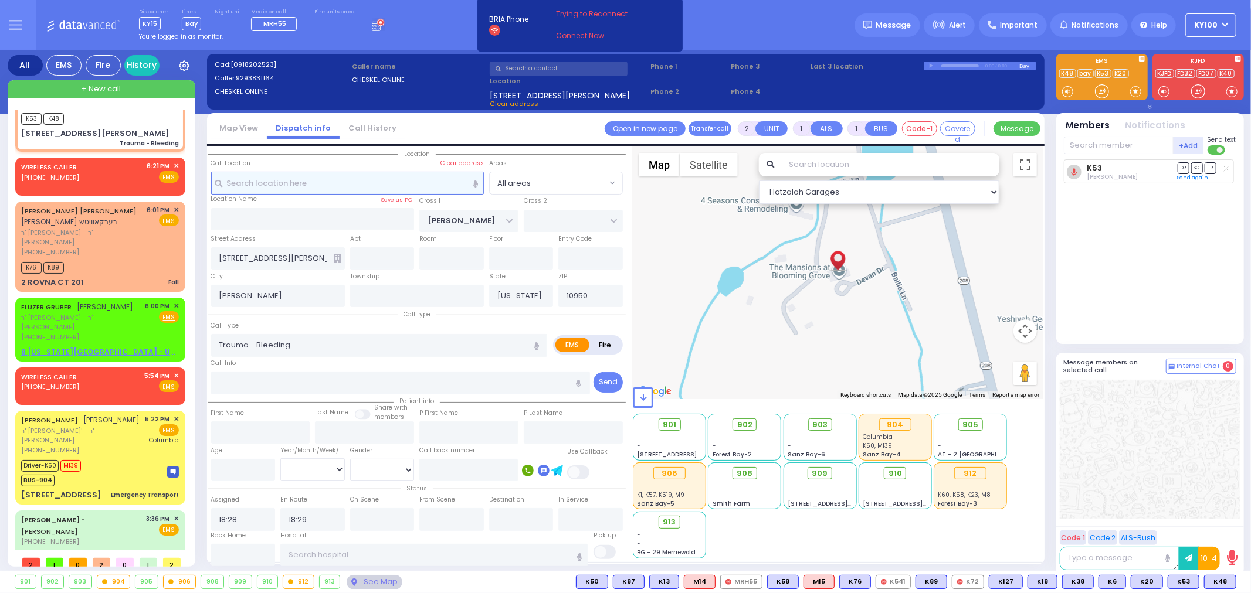
radio input "true"
select select
select select "Hatzalah Garages"
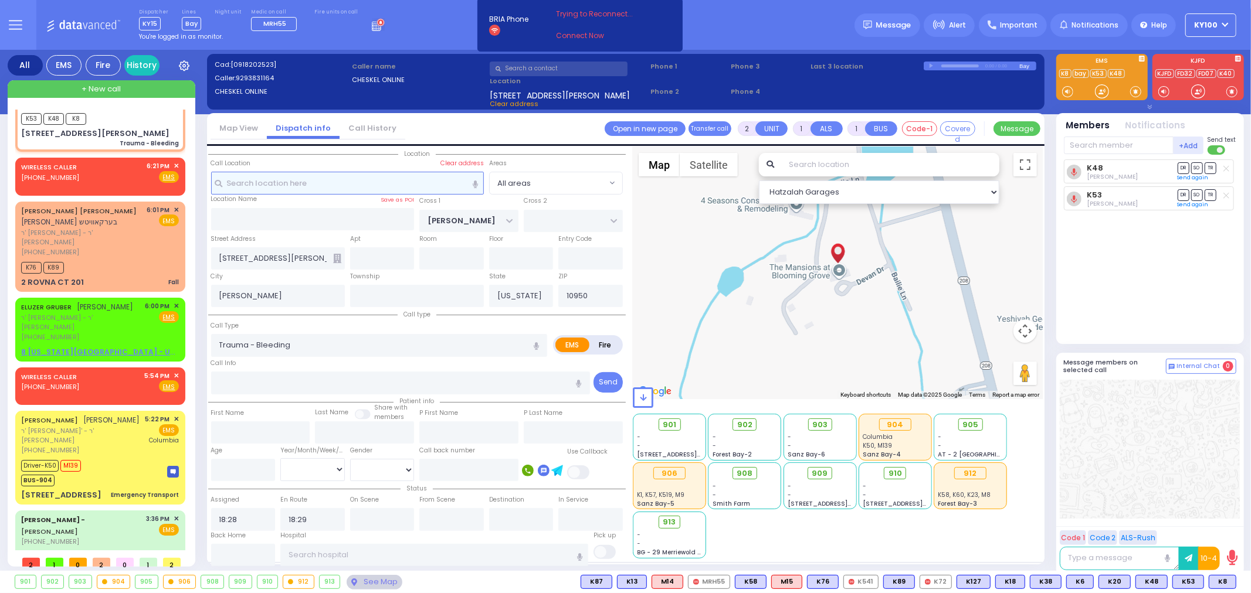
select select
radio input "true"
select select
select select "Hatzalah Garages"
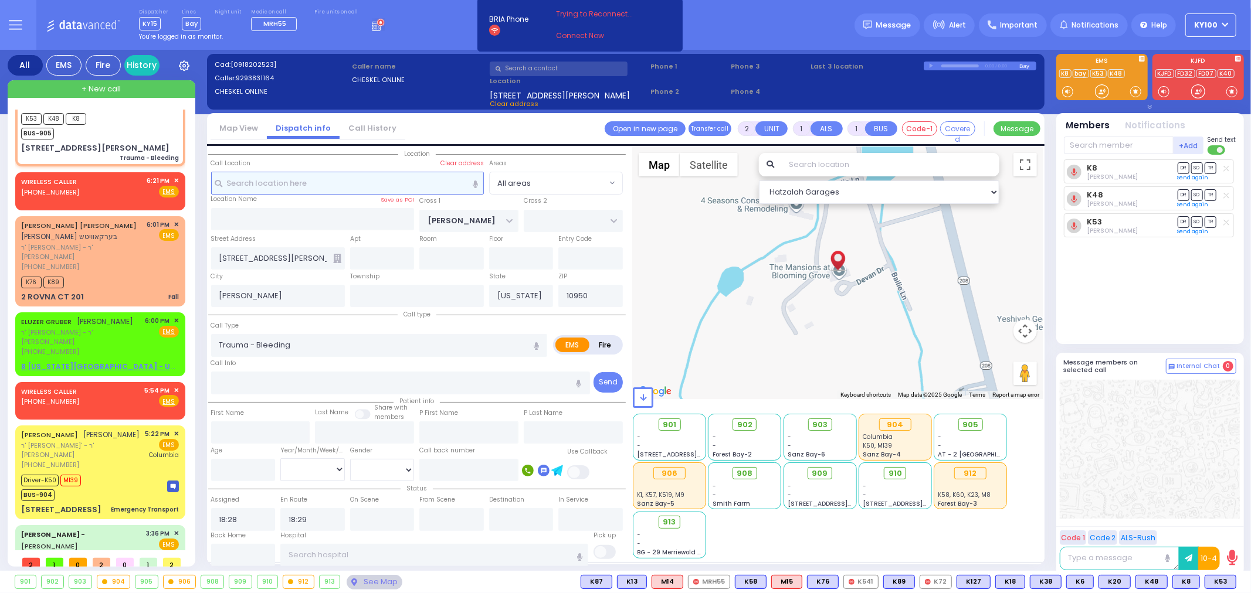
select select
radio input "true"
select select
select select "Hatzalah Garages"
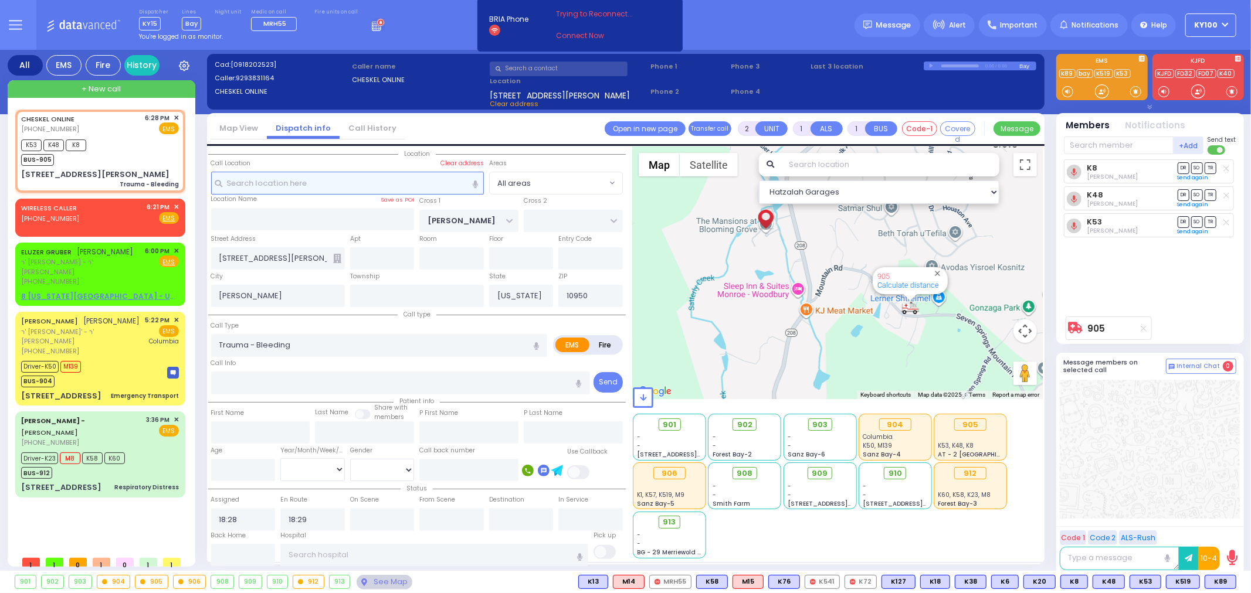
scroll to position [0, 0]
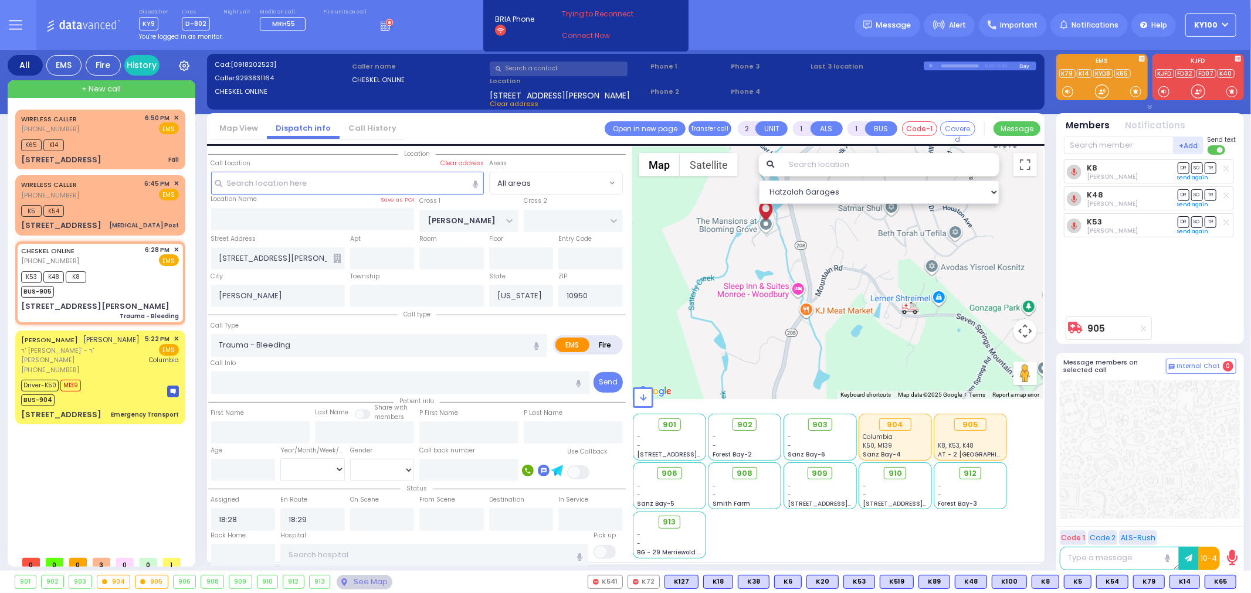
type input "6"
select select
radio input "true"
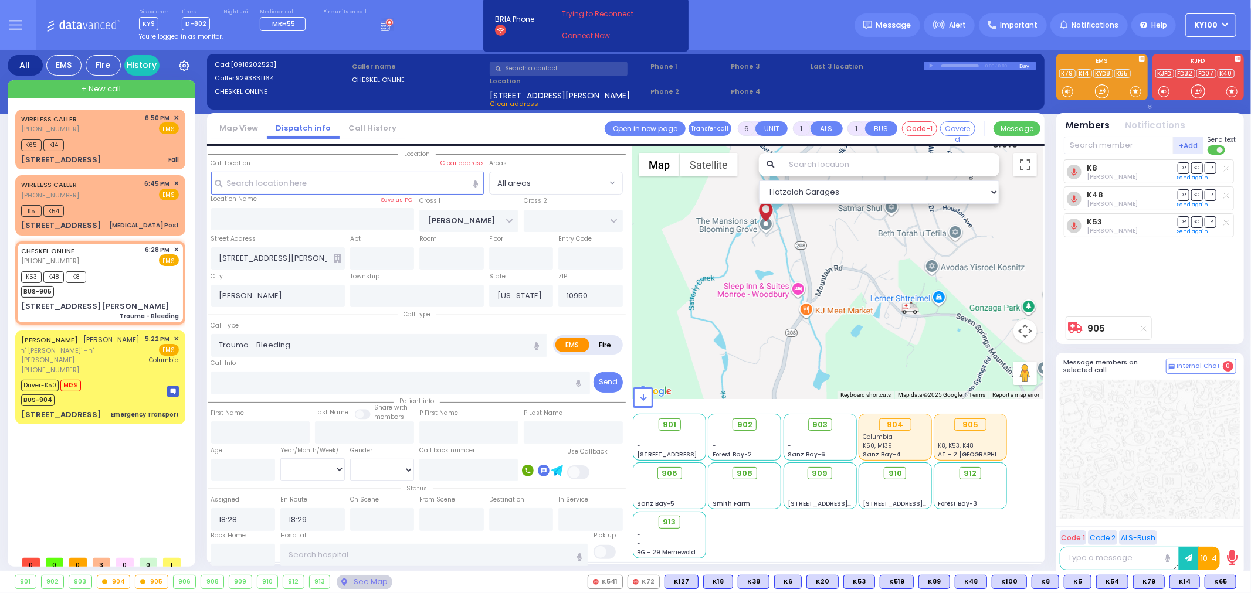
type input "Unknown"
select select "Year"
select select "Hatzalah Garages"
select select
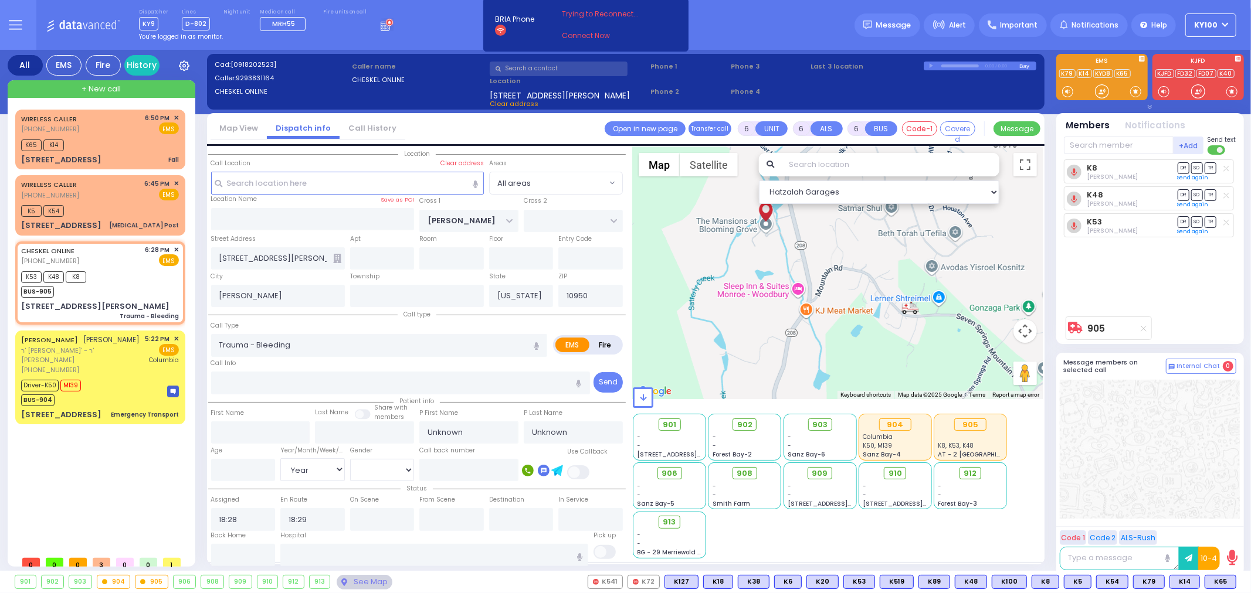
radio input "true"
type input "Abraham"
type input "Weiss"
type input "27"
select select "Year"
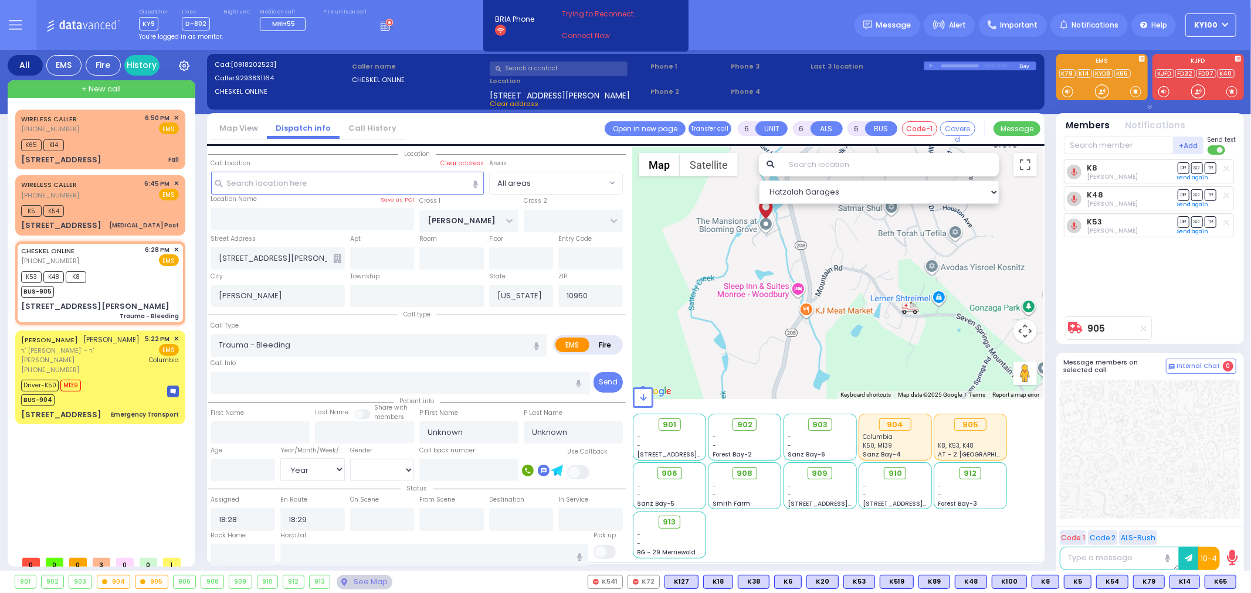
select select "[DEMOGRAPHIC_DATA]"
radio input "true"
select select "Year"
select select "[DEMOGRAPHIC_DATA]"
select select "All areas"
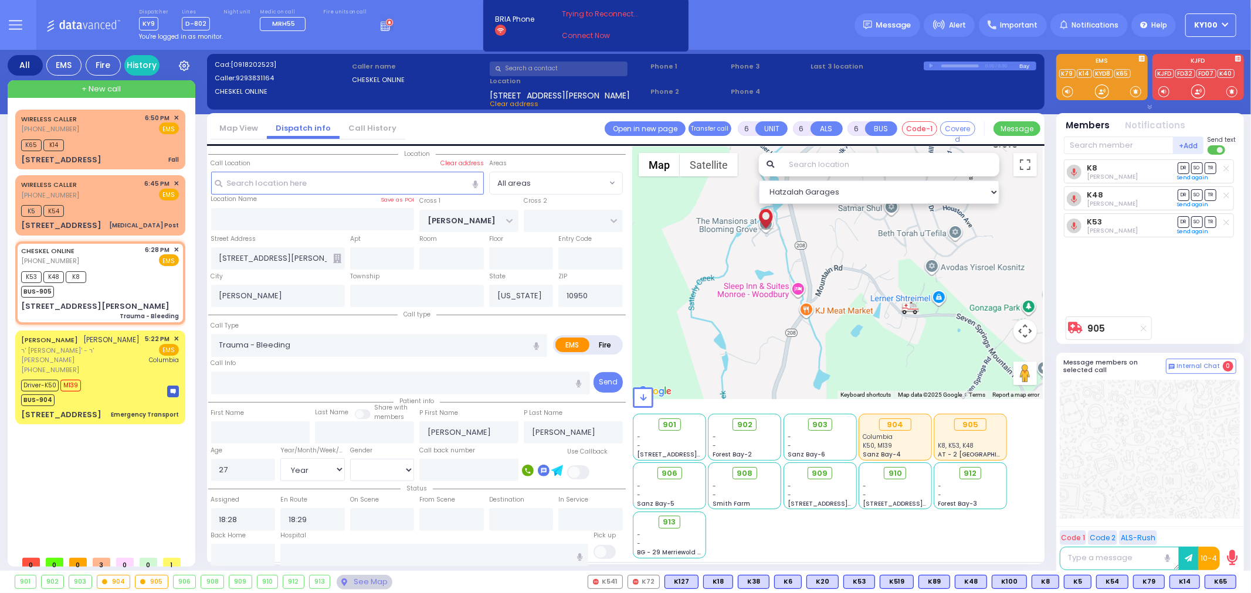
select select "Hatzalah Garages"
select select
radio input "true"
select select "Year"
select select "[DEMOGRAPHIC_DATA]"
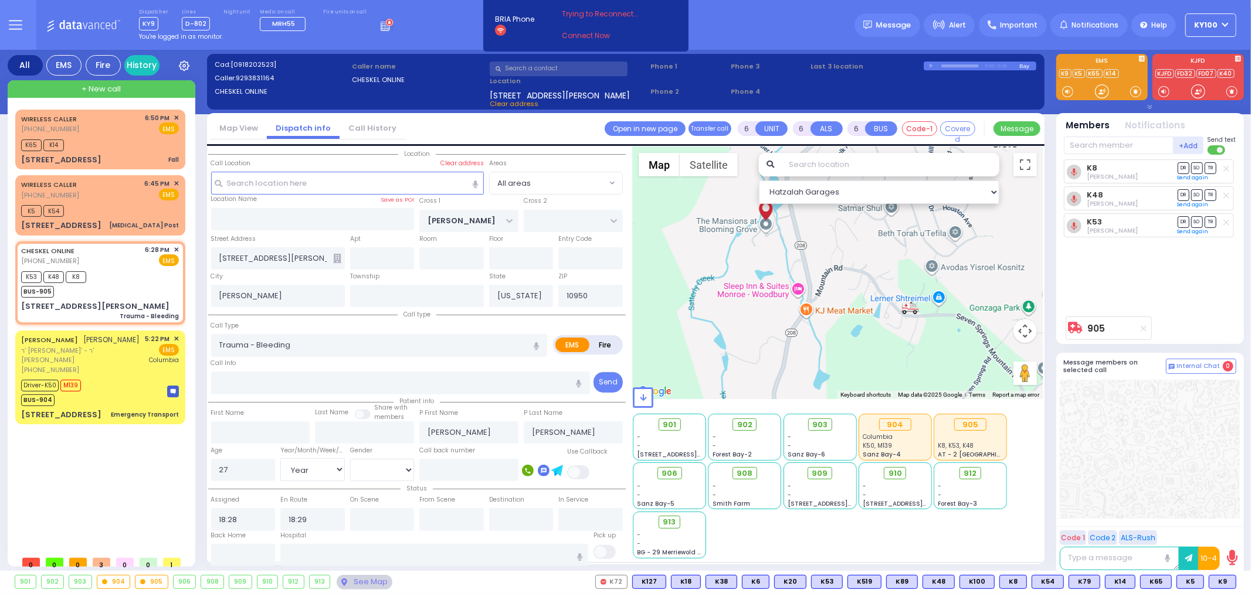
select select "Hatzalah Garages"
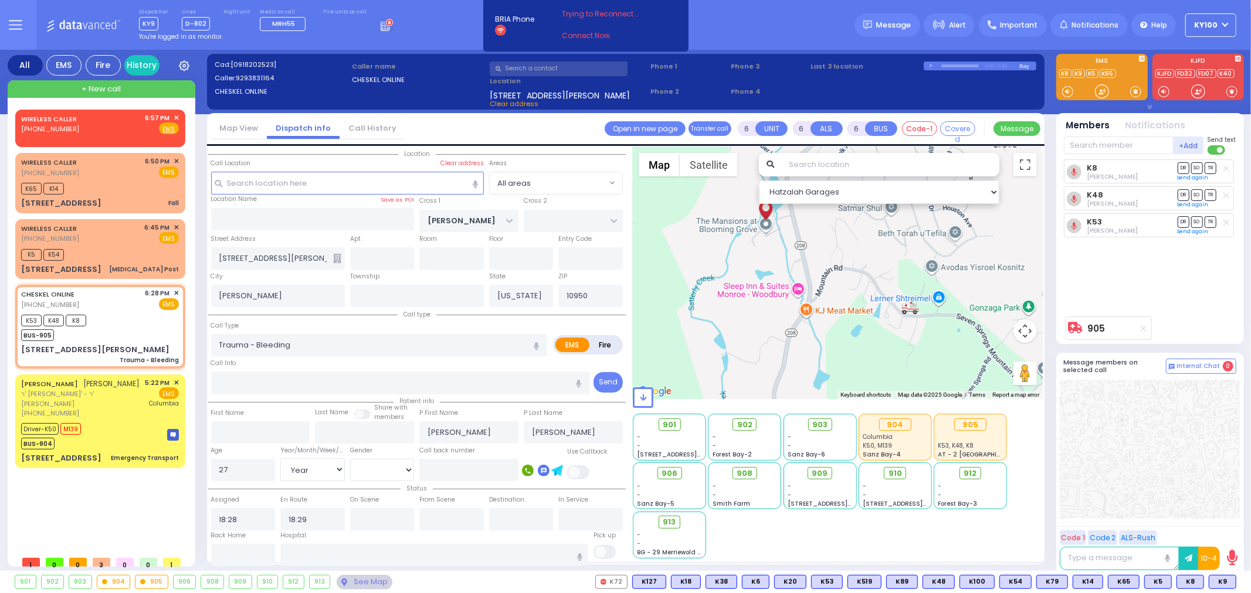
select select
radio input "true"
select select "Year"
select select "[DEMOGRAPHIC_DATA]"
select select "Hatzalah Garages"
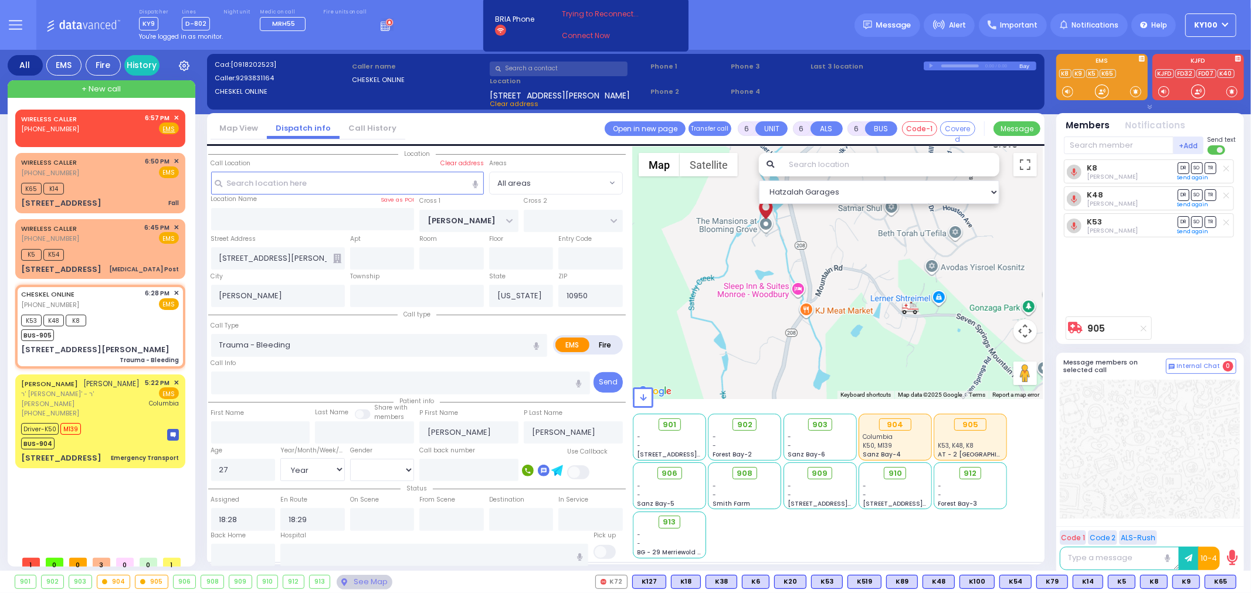
select select
radio input "true"
select select "Year"
select select "[DEMOGRAPHIC_DATA]"
type input "LIJ Northwell"
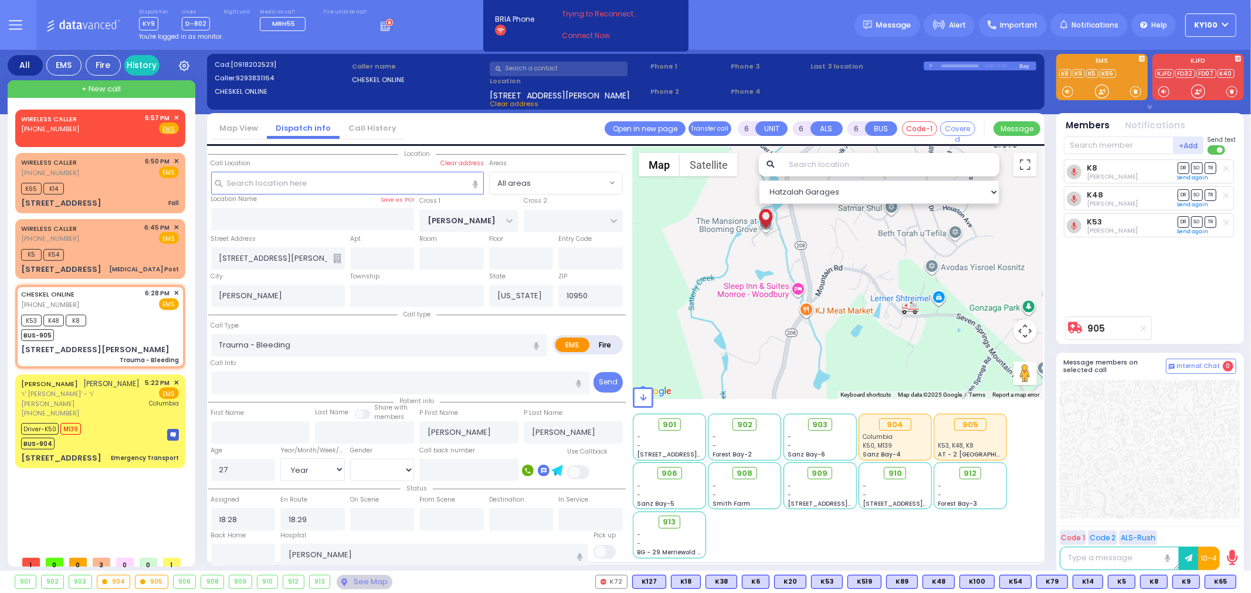
select select "Hatzalah Garages"
